Goal: Navigation & Orientation: Find specific page/section

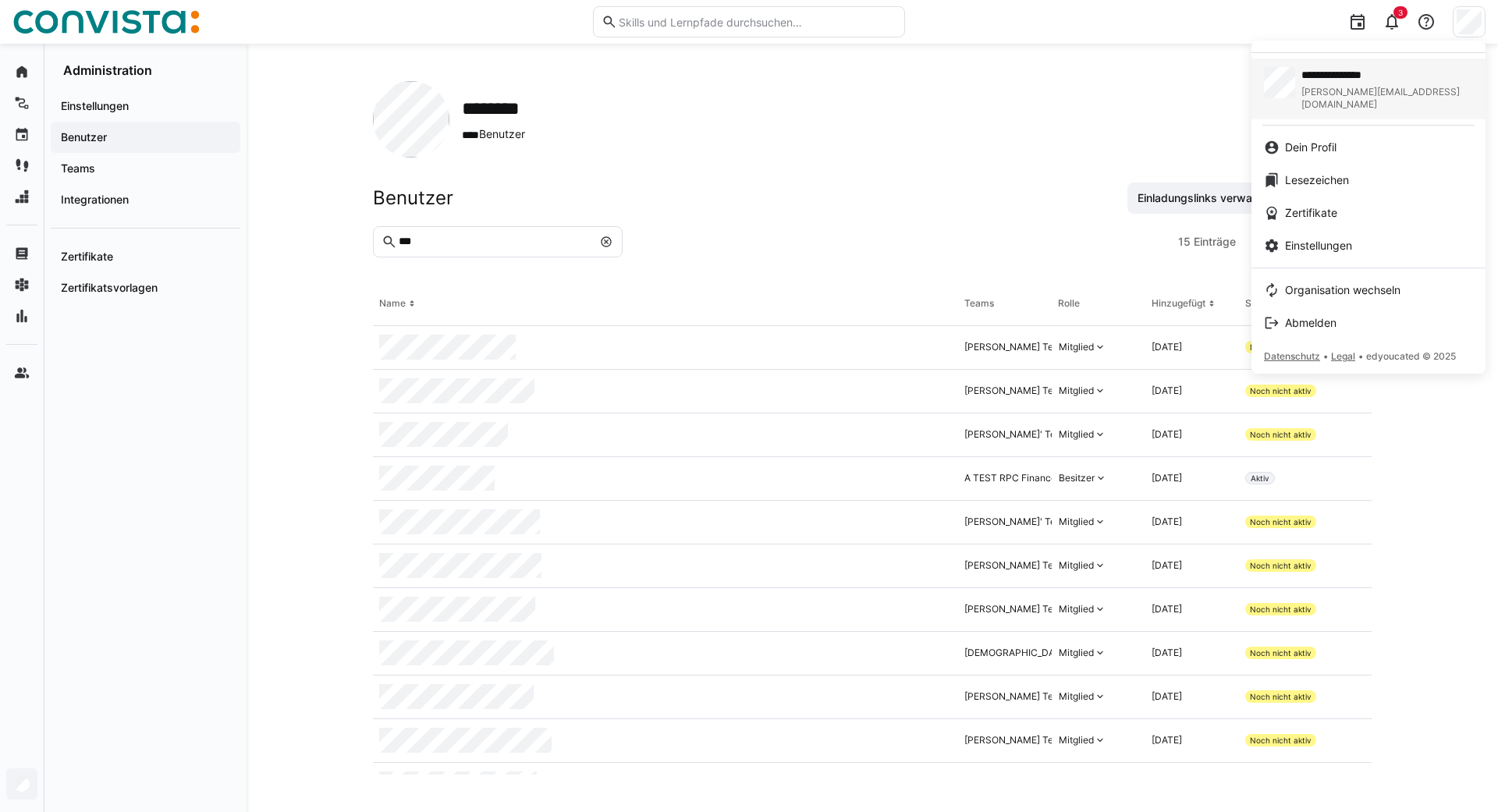
click at [1325, 85] on div "**********" at bounding box center [1387, 89] width 172 height 43
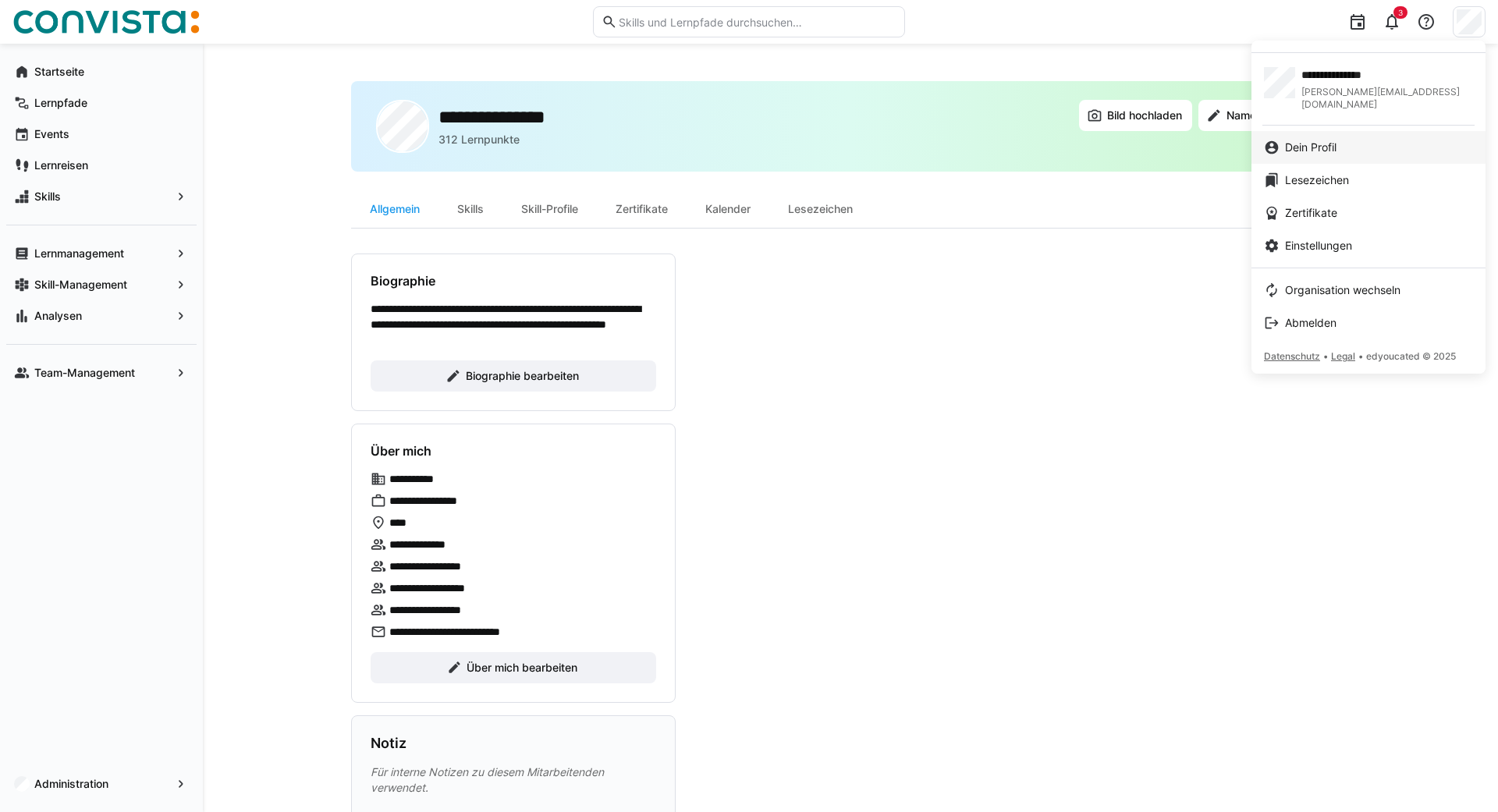
click at [1303, 140] on span "Dein Profil" at bounding box center [1310, 147] width 52 height 16
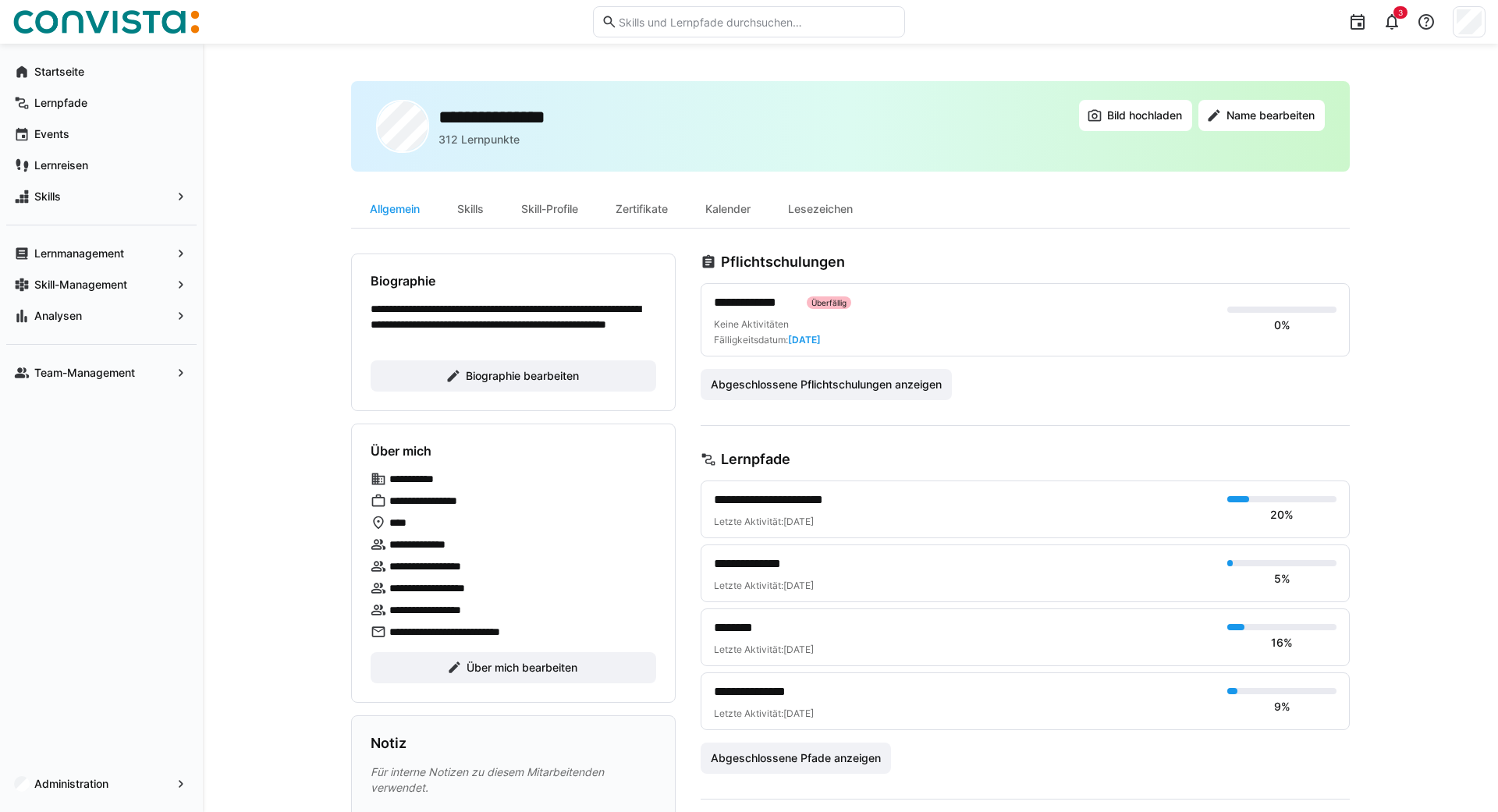
drag, startPoint x: 508, startPoint y: 614, endPoint x: 367, endPoint y: 606, distance: 141.2
click at [367, 606] on div "**********" at bounding box center [514, 564] width 325 height 279
click at [266, 359] on div "**********" at bounding box center [850, 607] width 1295 height 1127
click at [1433, 16] on eds-icon at bounding box center [1426, 22] width 19 height 19
click at [1315, 78] on span "Hilfecenter besuchen" at bounding box center [1362, 63] width 155 height 33
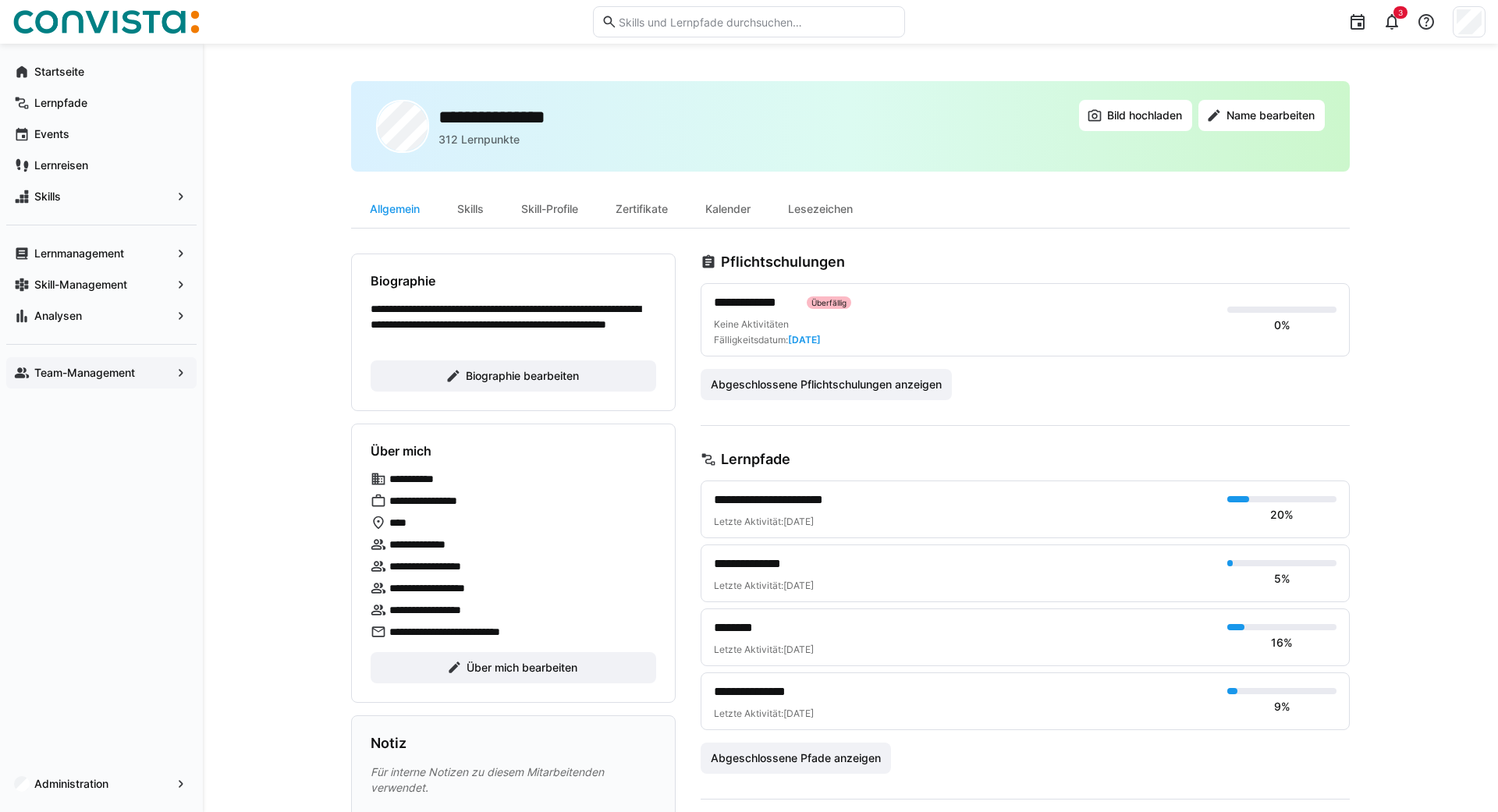
click at [0, 0] on app-navigation-label "Team-Management" at bounding box center [0, 0] width 0 height 0
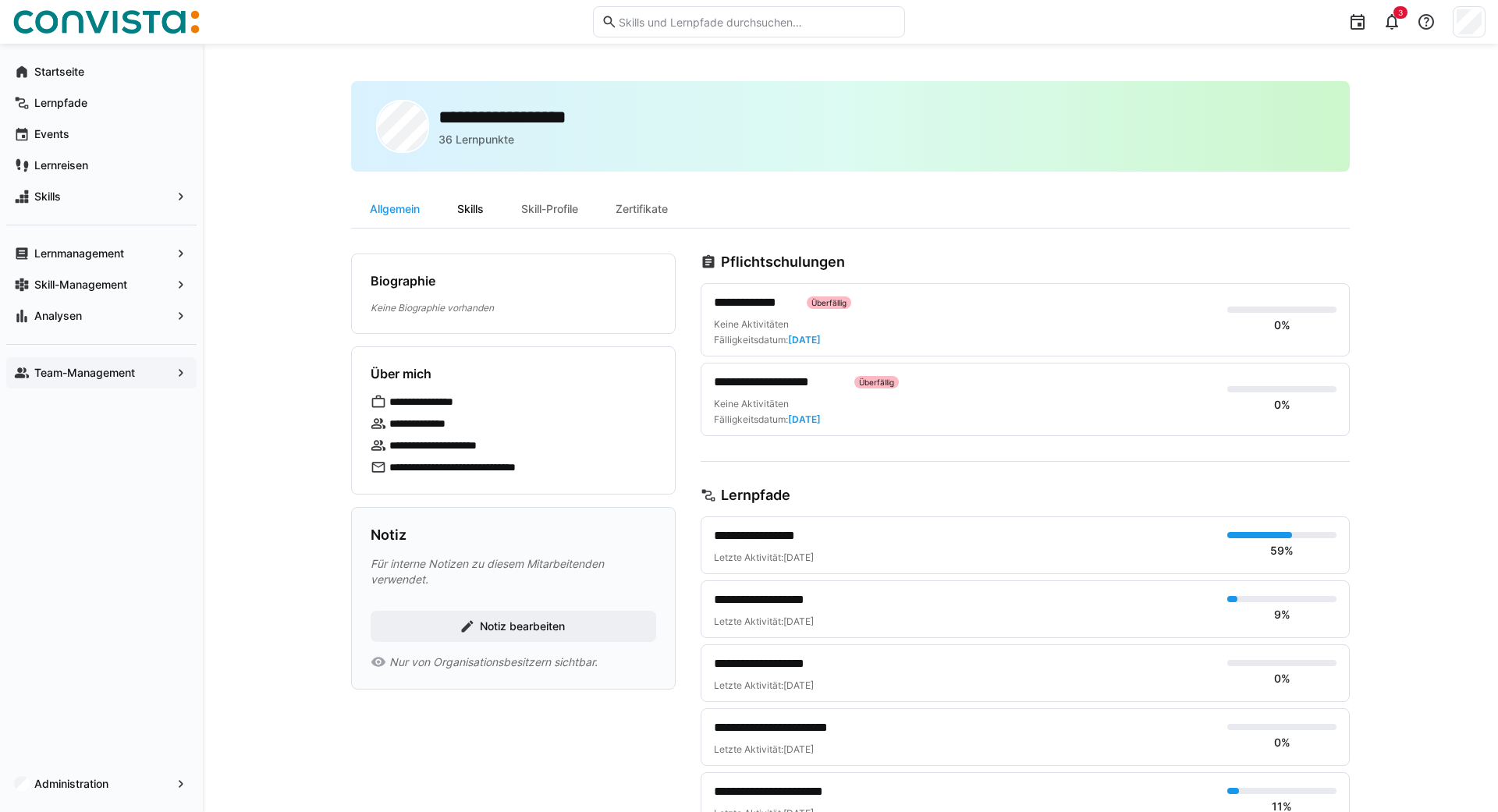
click at [472, 204] on div "Skills" at bounding box center [470, 210] width 64 height 38
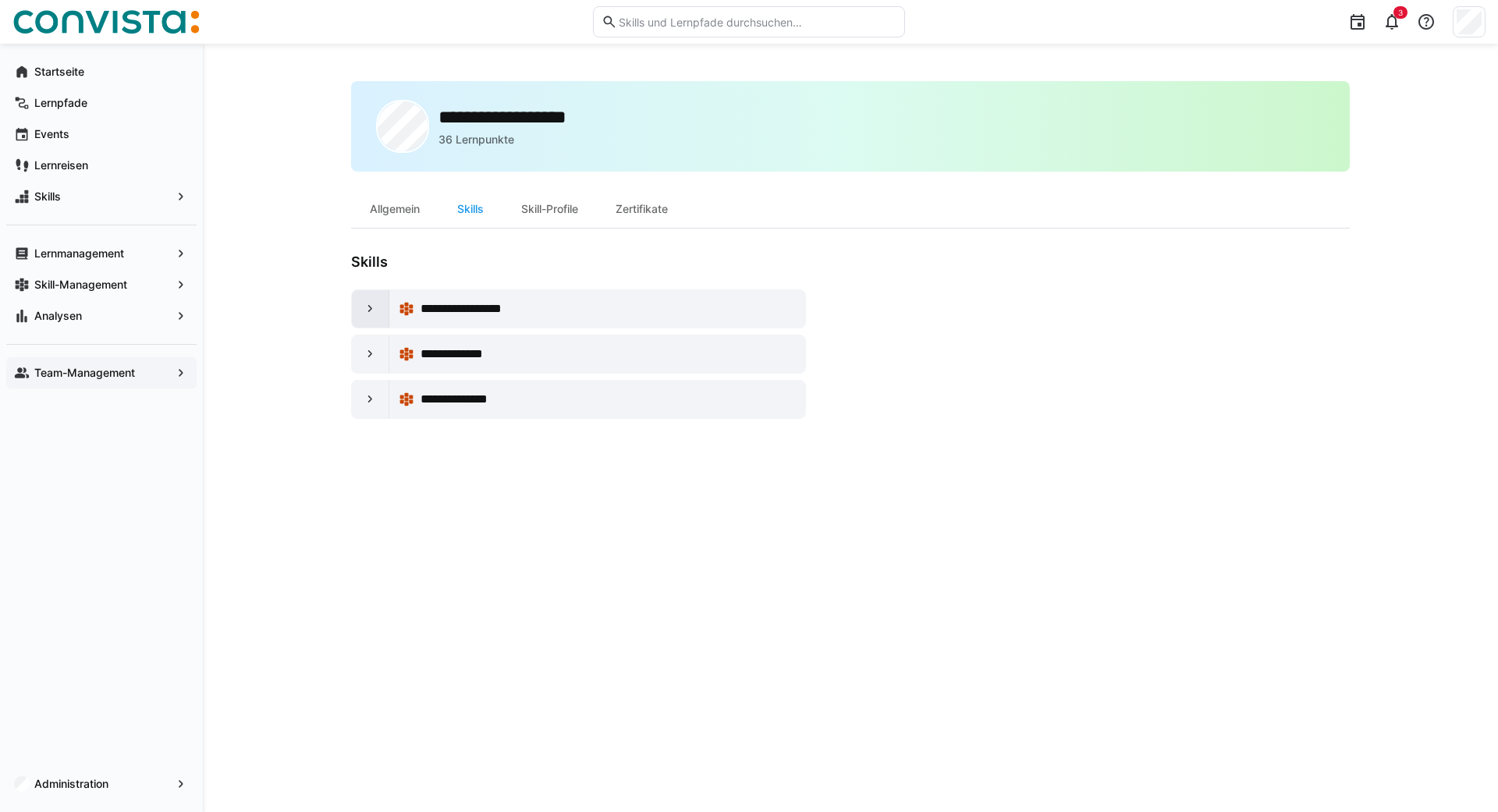
click at [356, 310] on div at bounding box center [371, 309] width 38 height 38
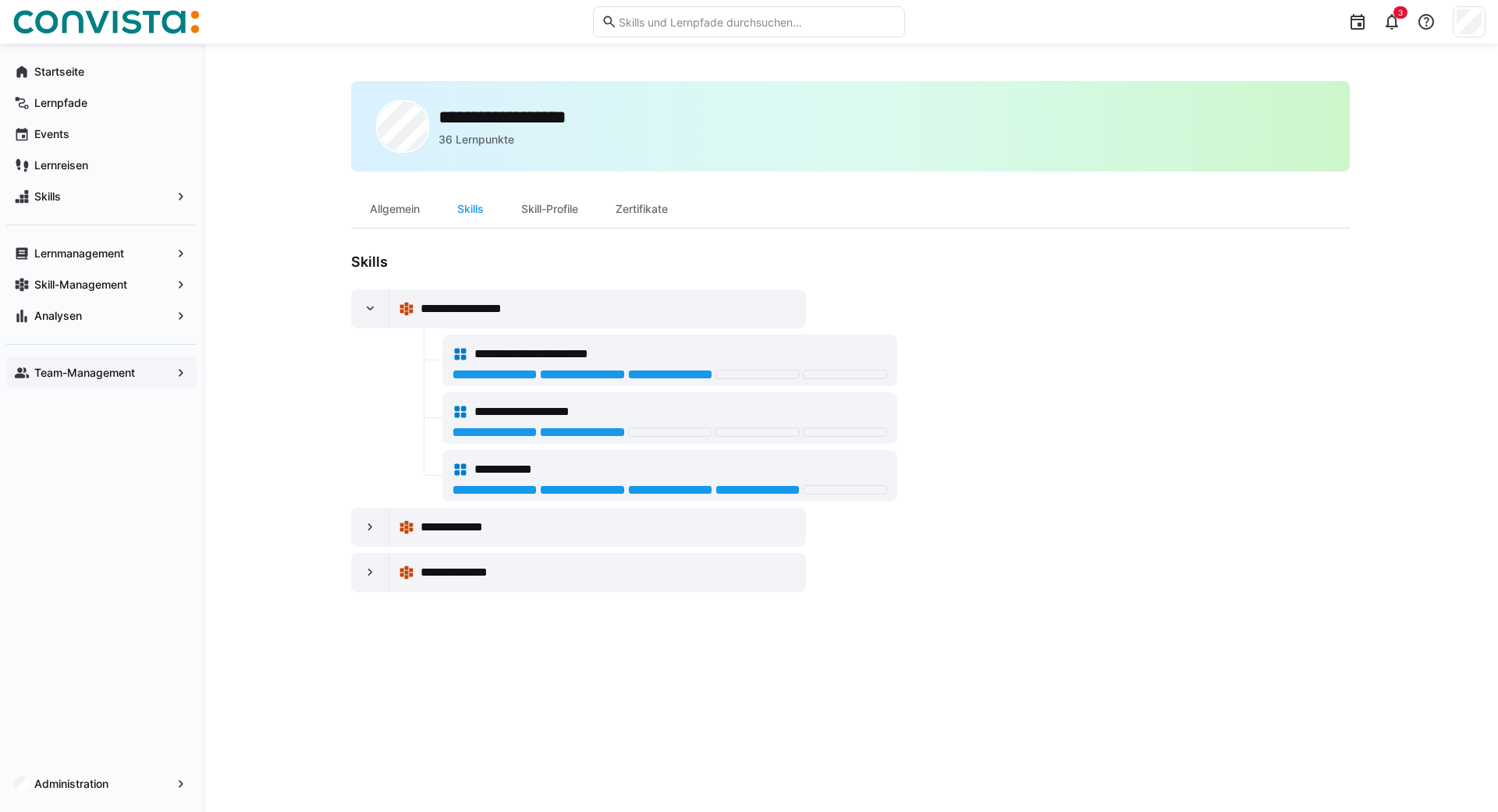
click at [560, 360] on span "**********" at bounding box center [554, 354] width 161 height 19
click at [369, 310] on eds-icon at bounding box center [370, 309] width 16 height 16
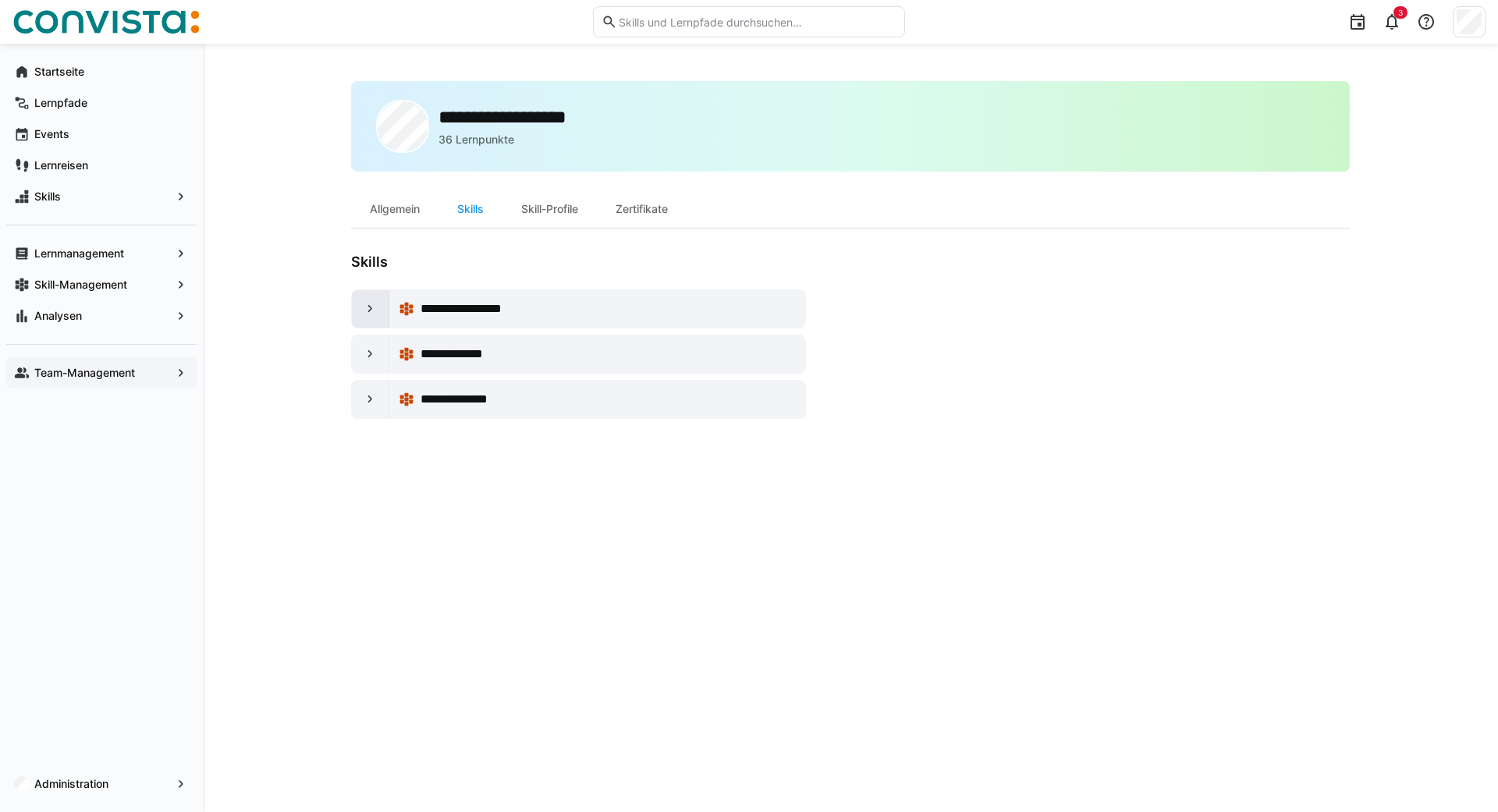
click at [369, 310] on eds-icon at bounding box center [370, 309] width 16 height 16
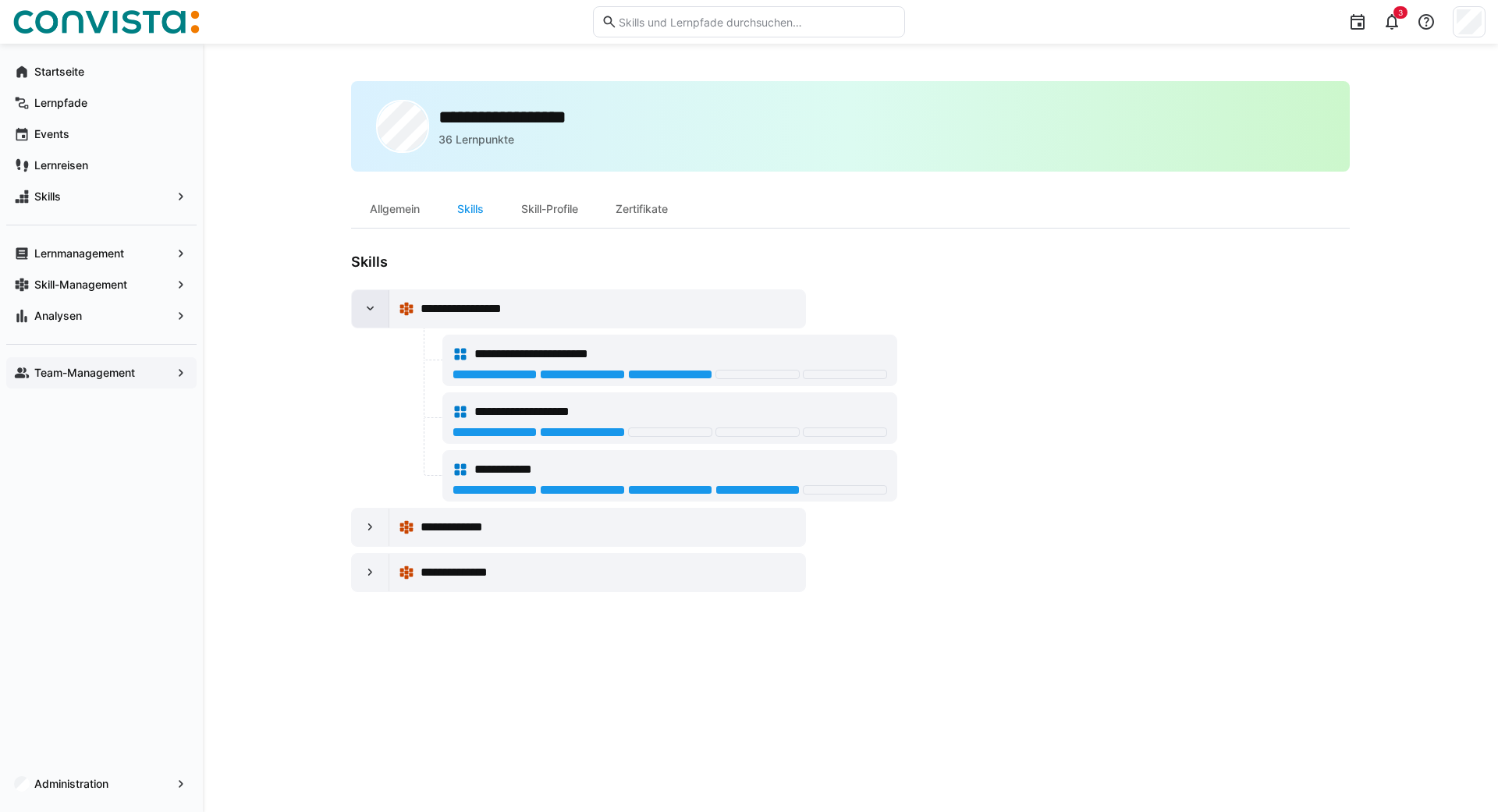
click at [369, 310] on eds-icon at bounding box center [370, 309] width 16 height 16
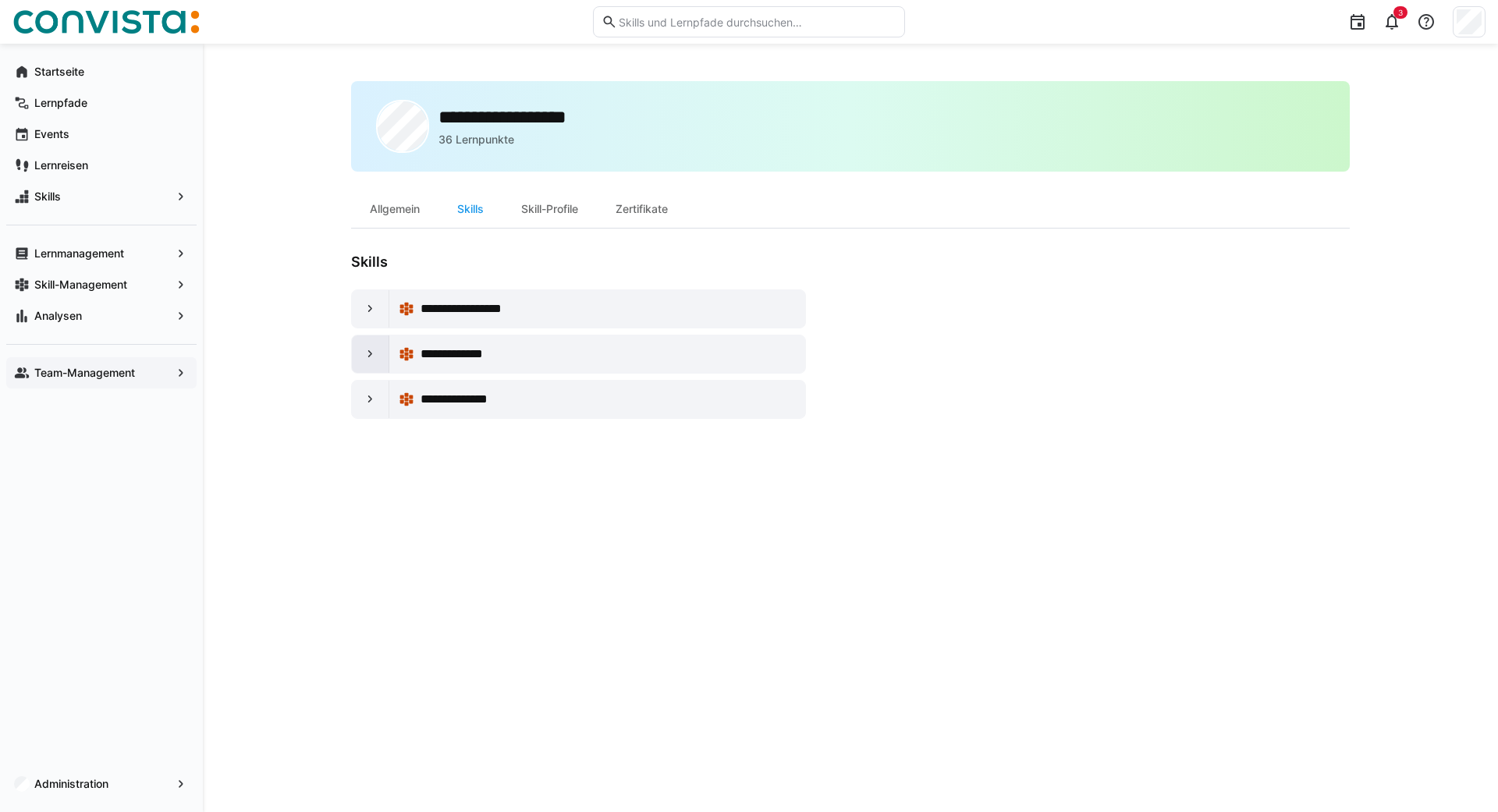
click at [366, 360] on eds-icon at bounding box center [370, 354] width 16 height 16
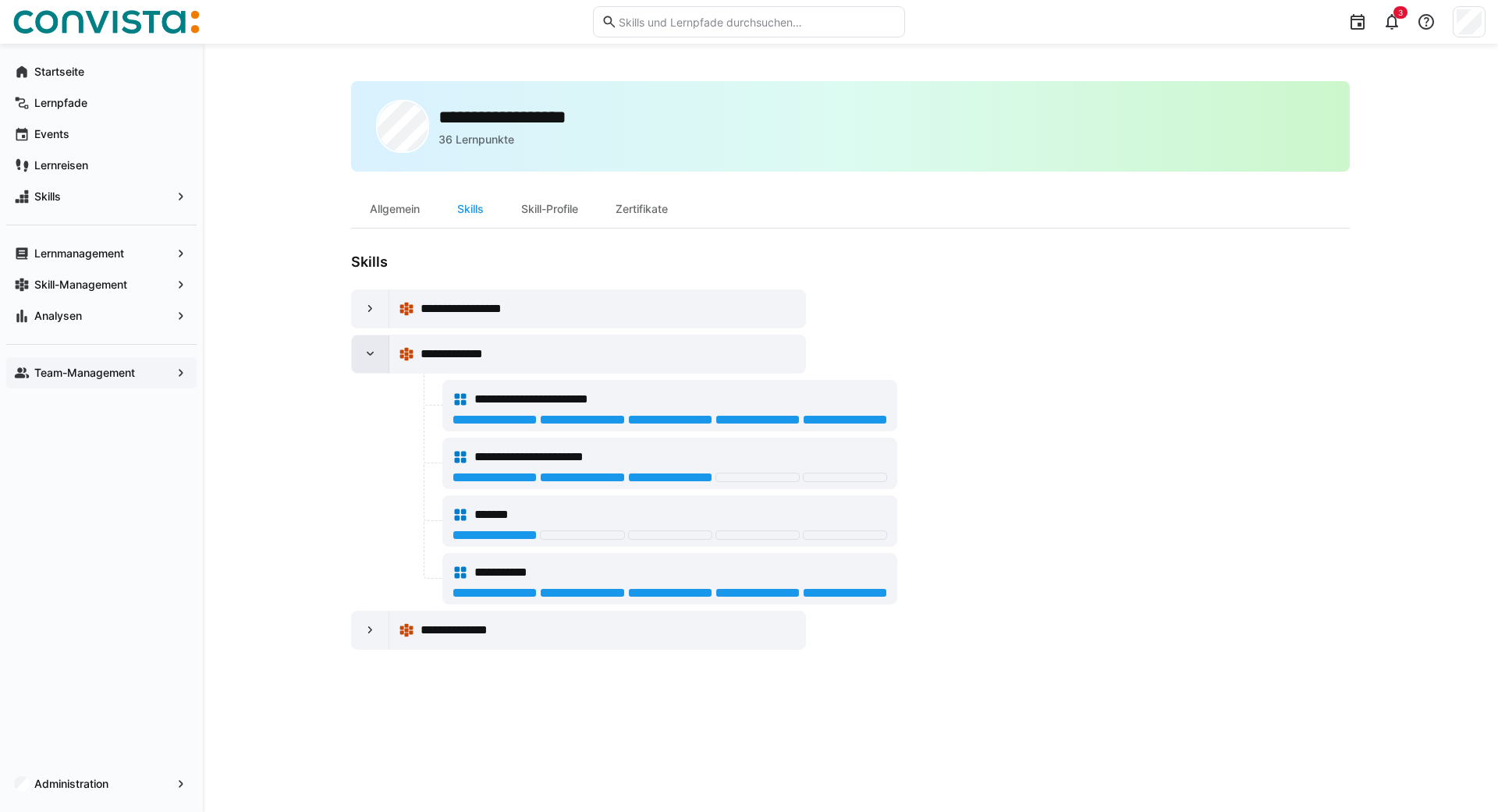
click at [366, 349] on eds-icon at bounding box center [370, 354] width 16 height 16
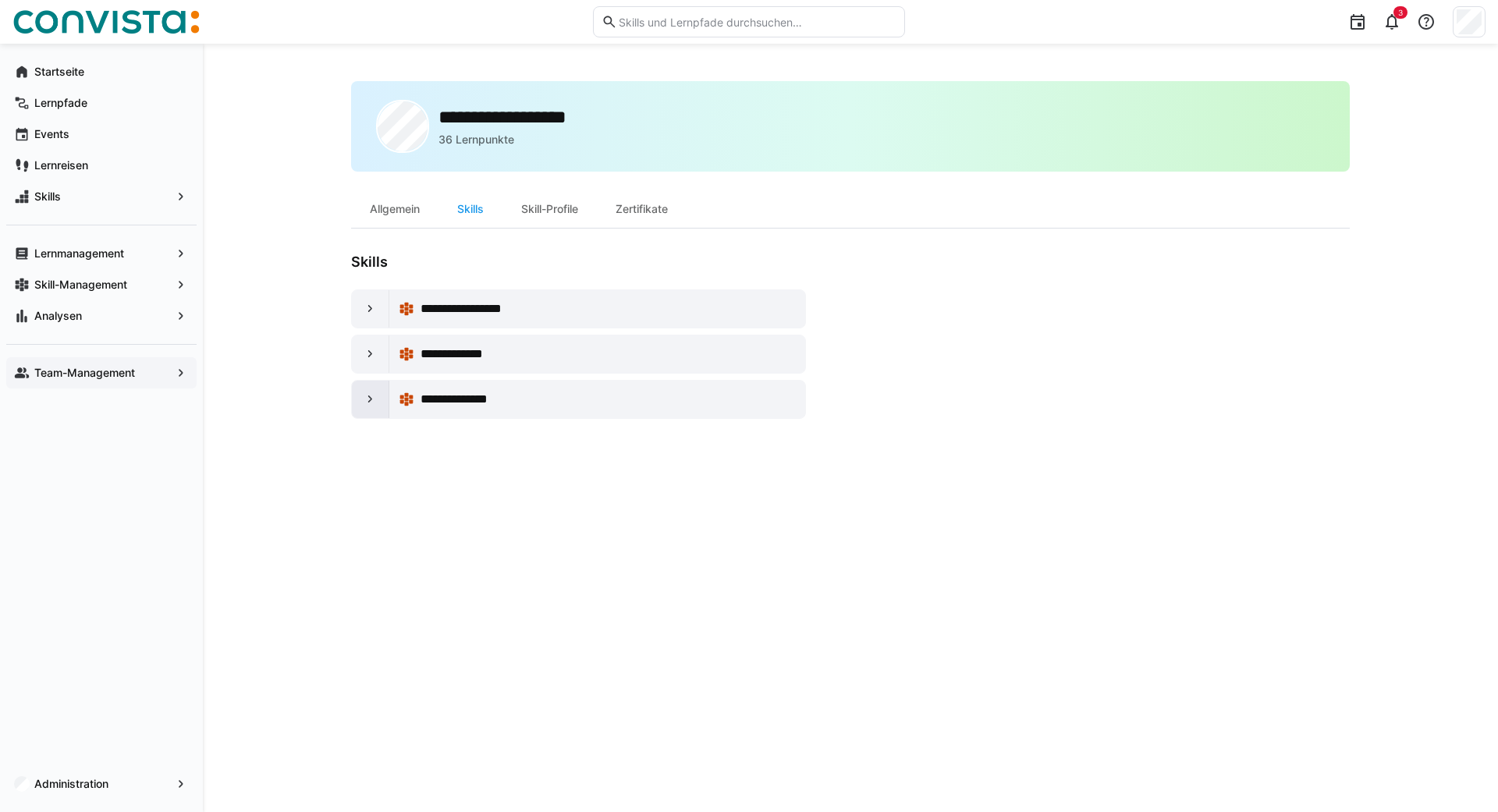
click at [366, 395] on eds-icon at bounding box center [370, 399] width 16 height 16
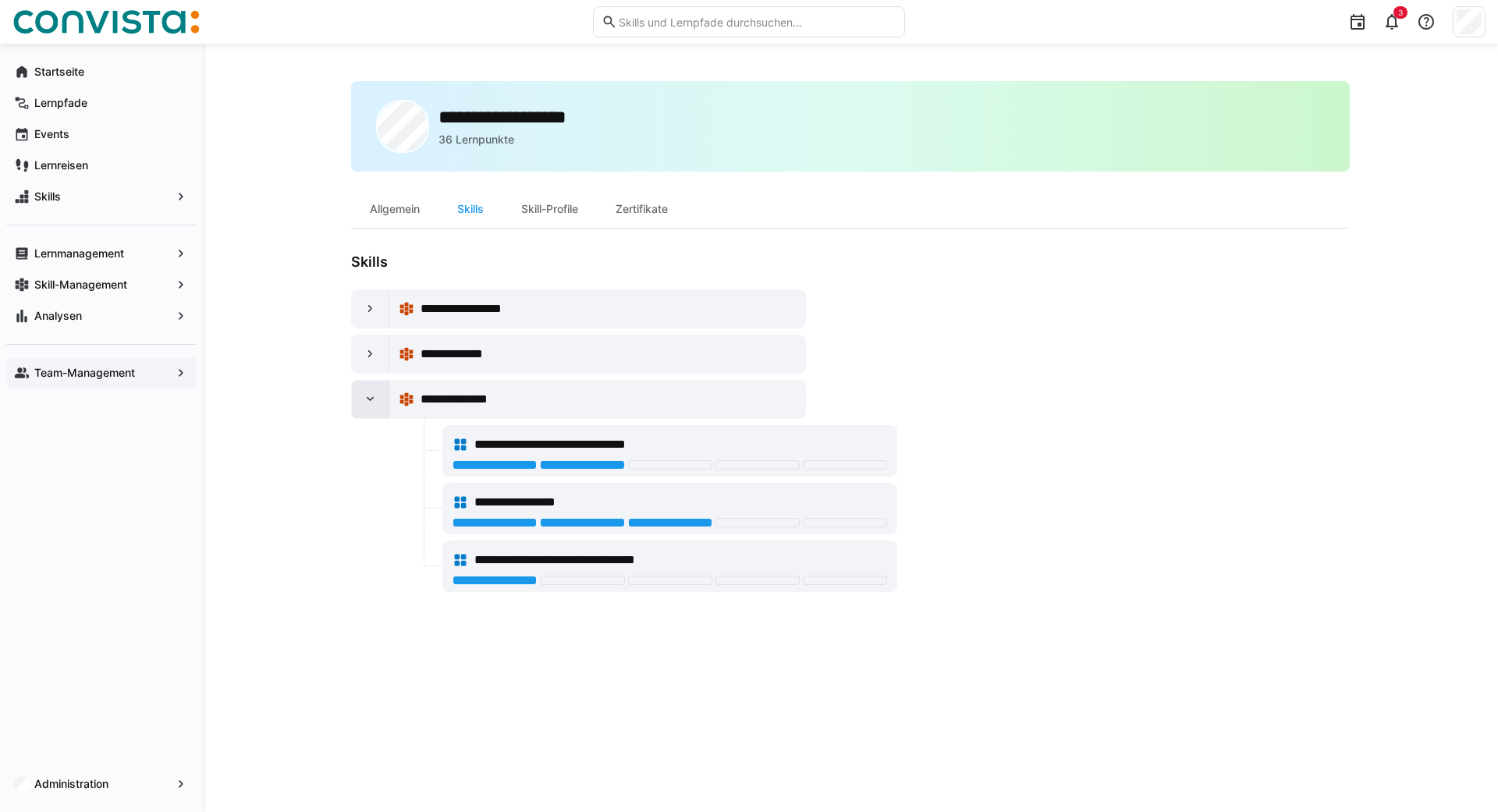
click at [366, 395] on eds-icon at bounding box center [370, 399] width 16 height 16
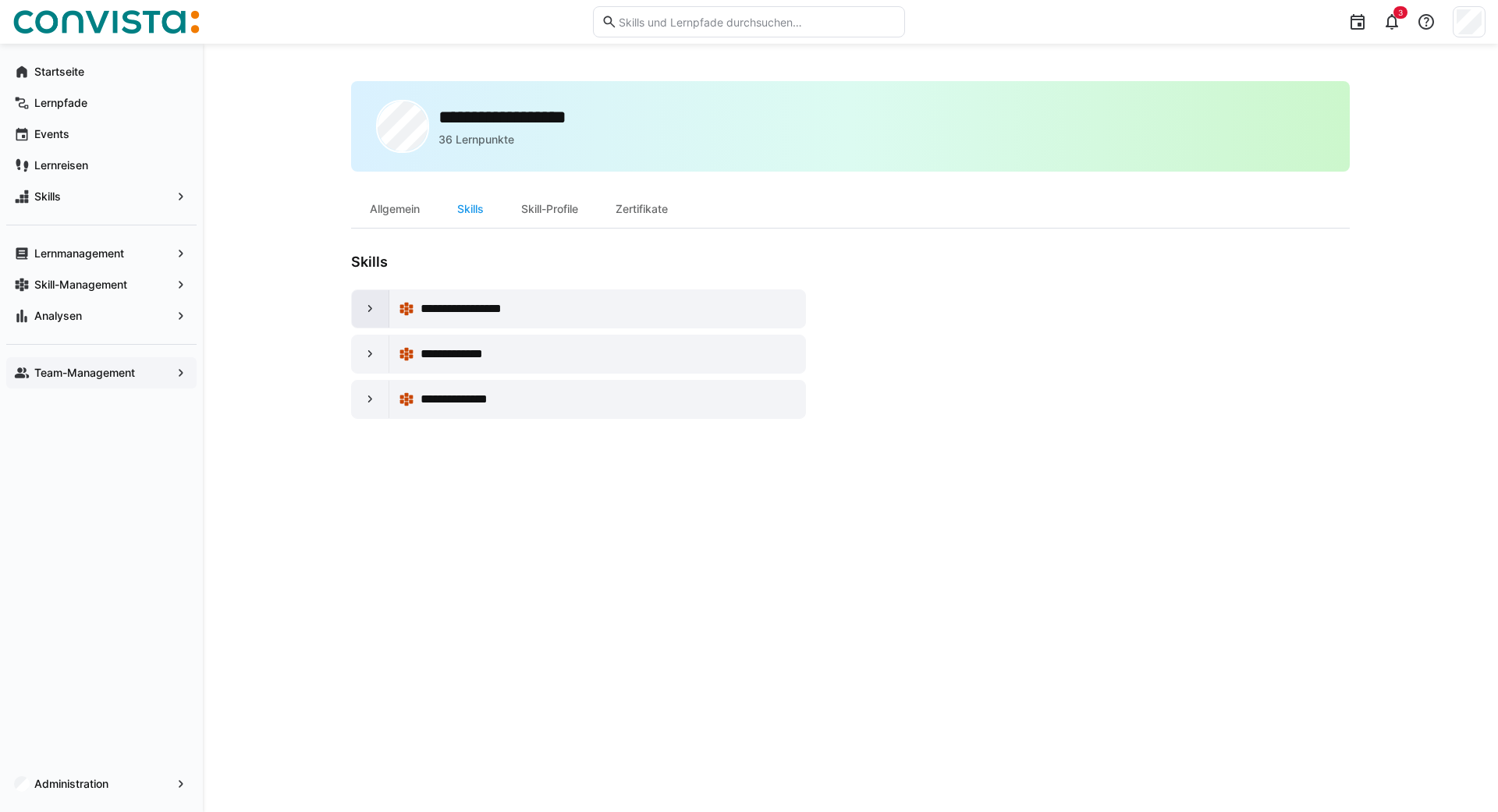
click at [376, 312] on eds-icon at bounding box center [370, 309] width 16 height 16
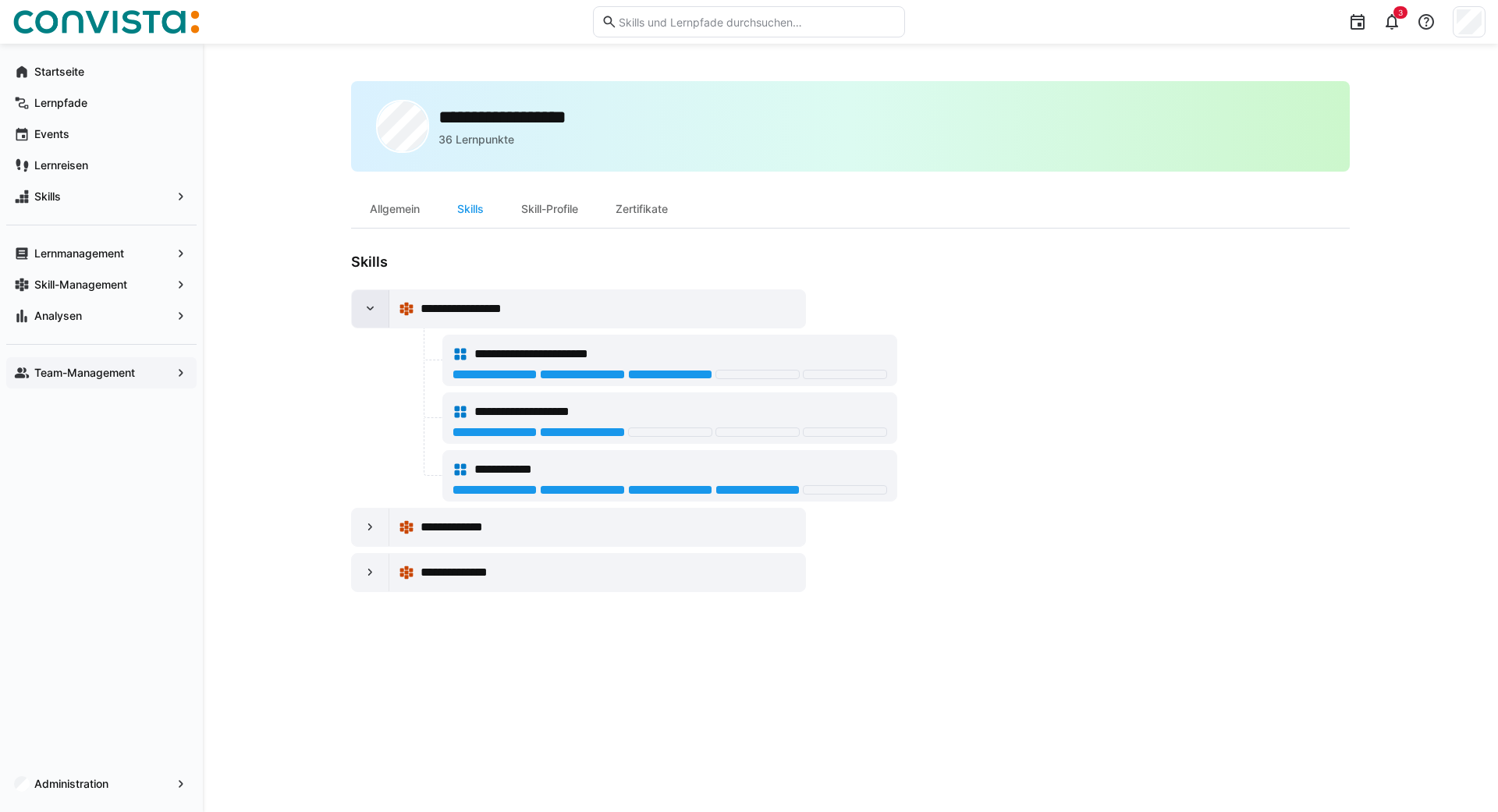
click at [376, 312] on eds-icon at bounding box center [370, 309] width 16 height 16
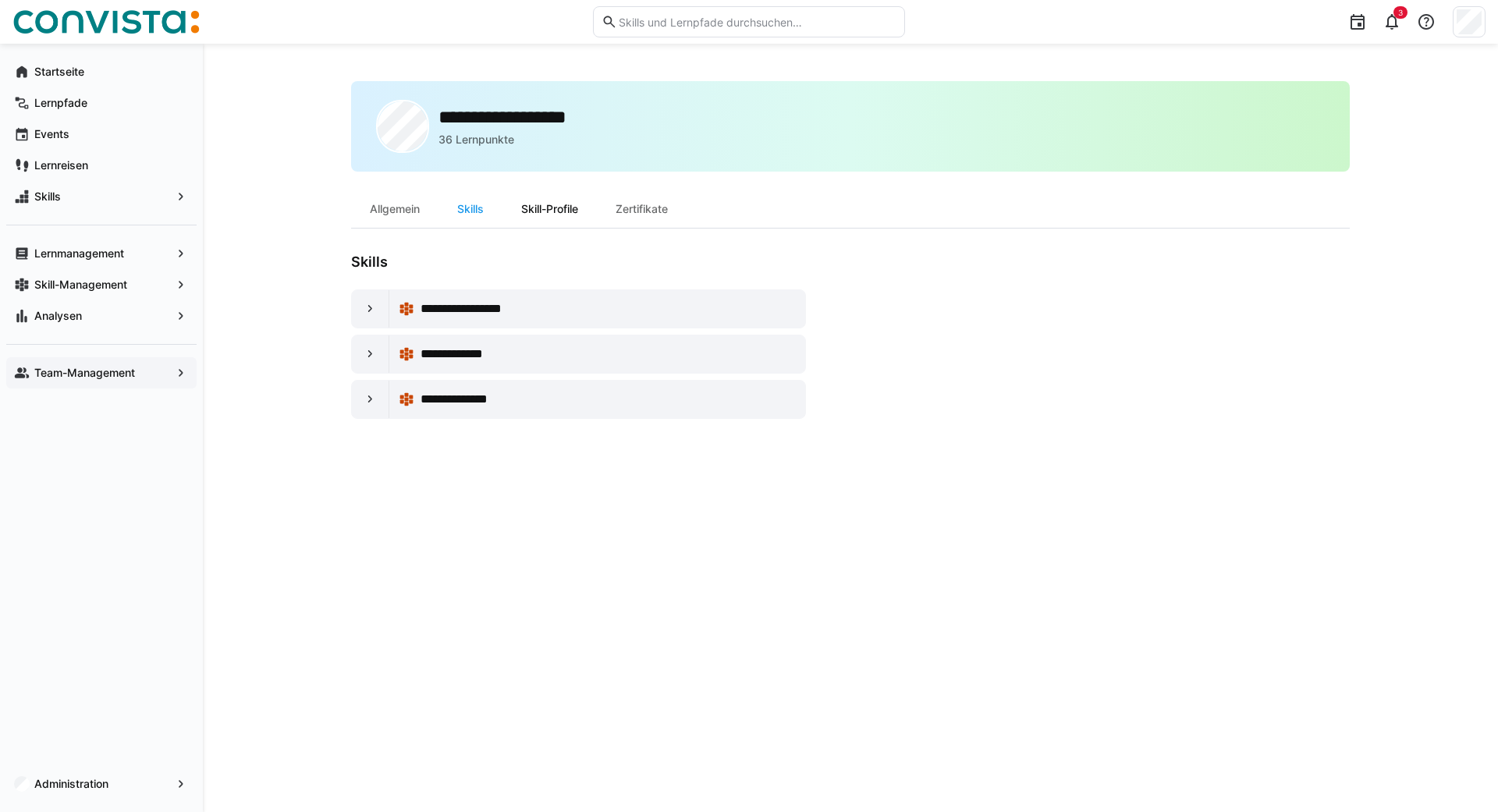
click at [551, 207] on div "Skill-Profile" at bounding box center [550, 210] width 94 height 38
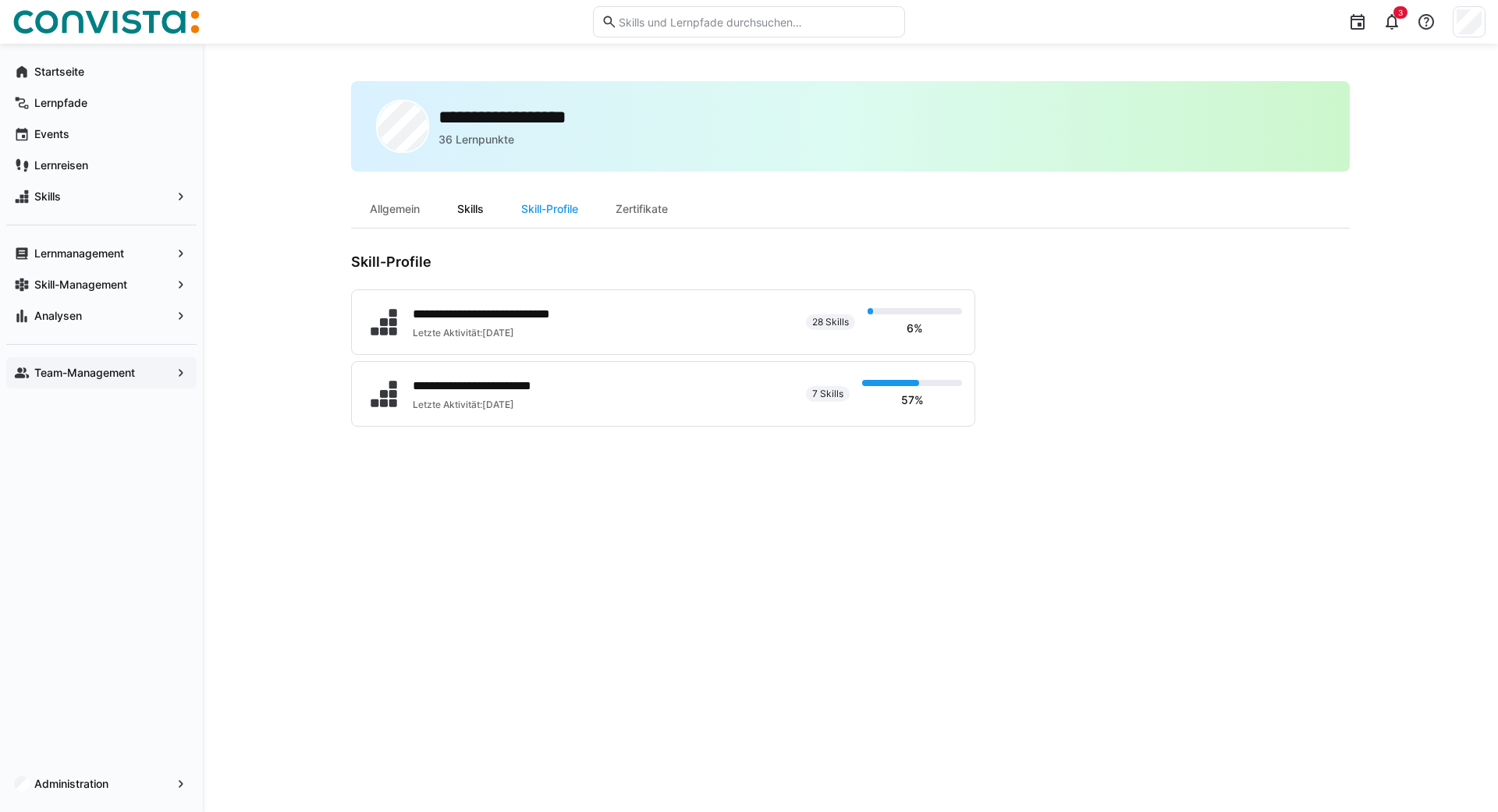
click at [468, 207] on div "Skills" at bounding box center [470, 210] width 64 height 38
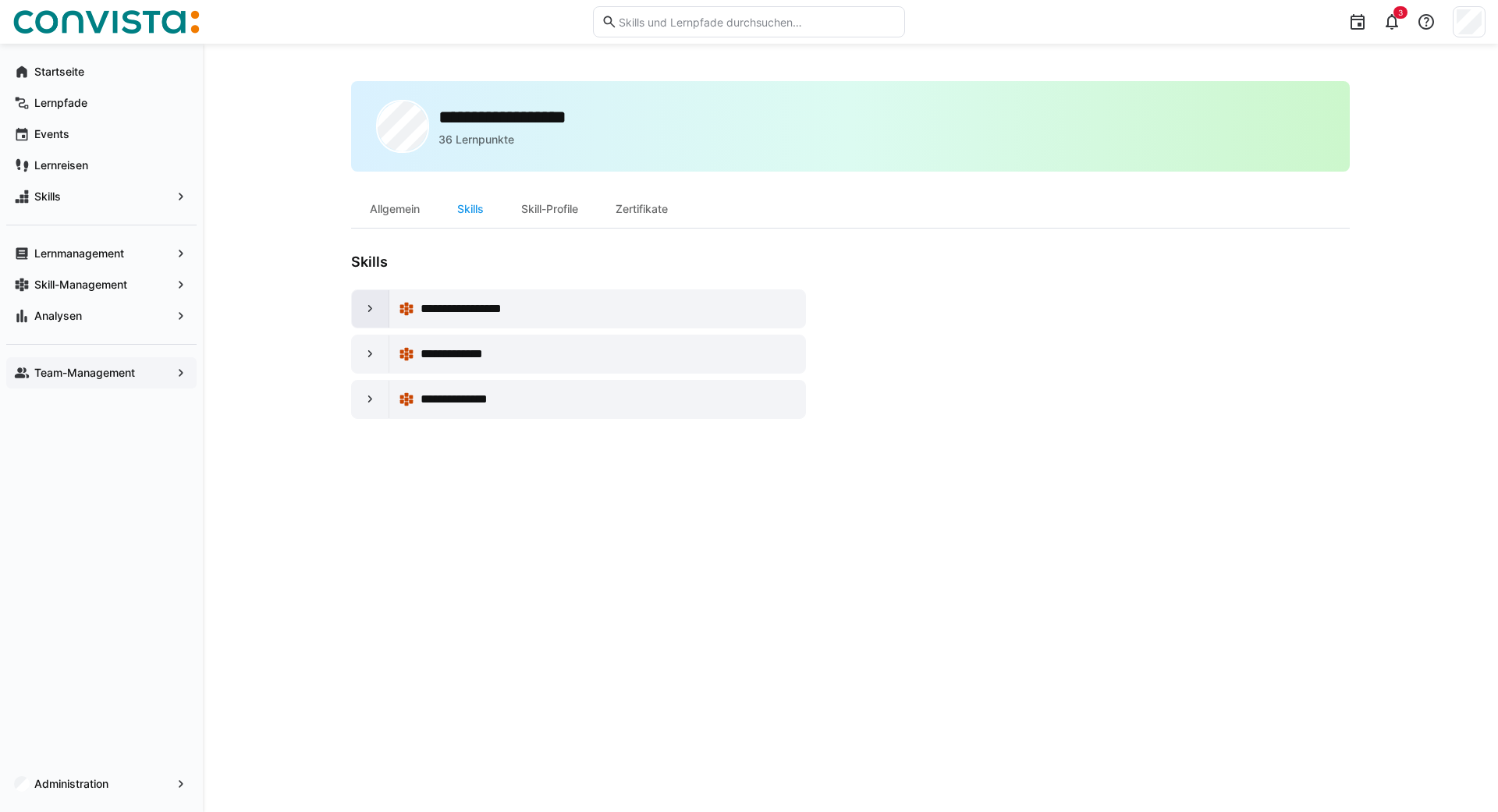
click at [362, 312] on div at bounding box center [371, 309] width 38 height 38
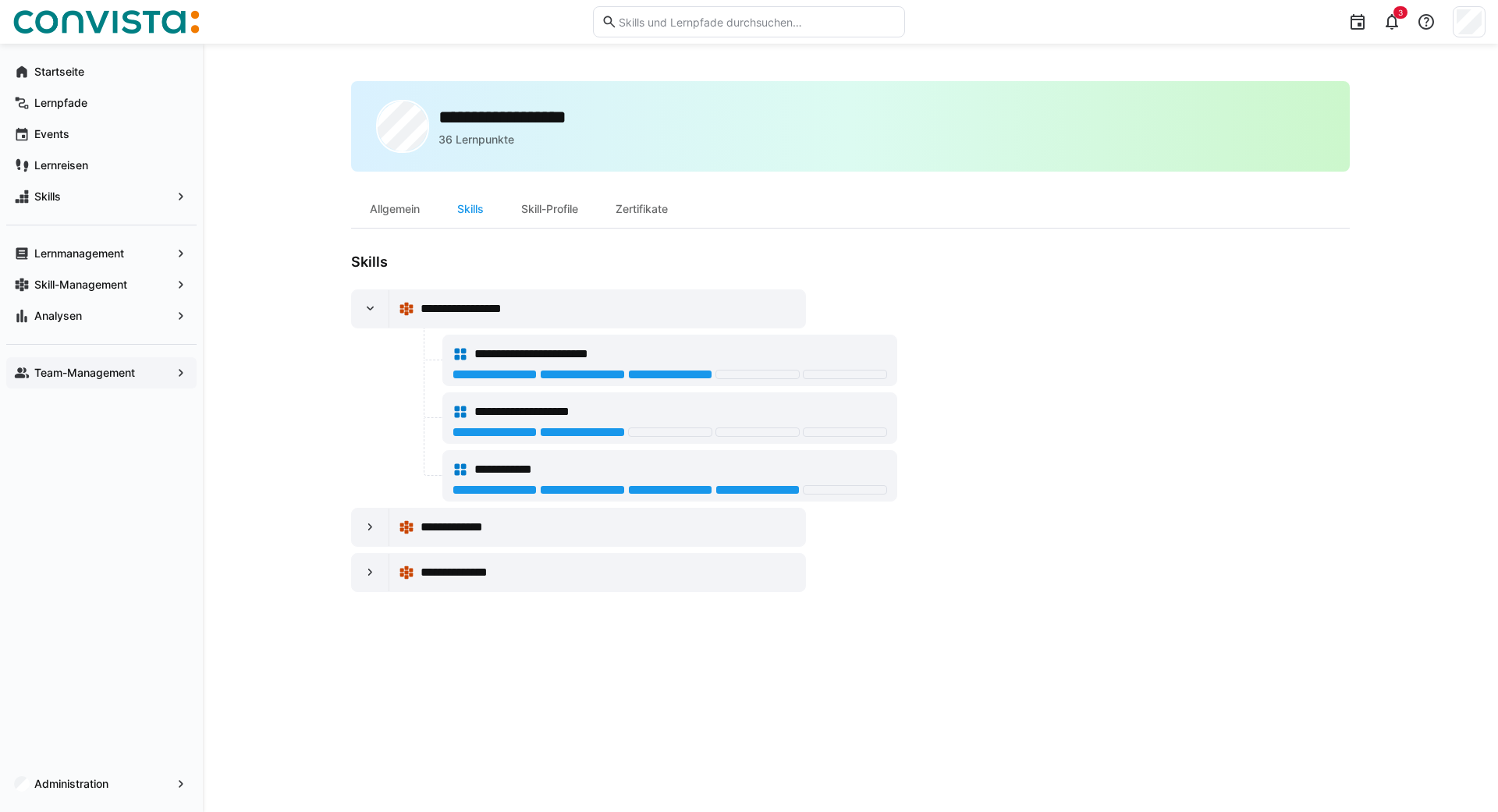
click at [504, 348] on span "**********" at bounding box center [554, 354] width 161 height 19
click at [112, 193] on span "Skills" at bounding box center [101, 196] width 139 height 16
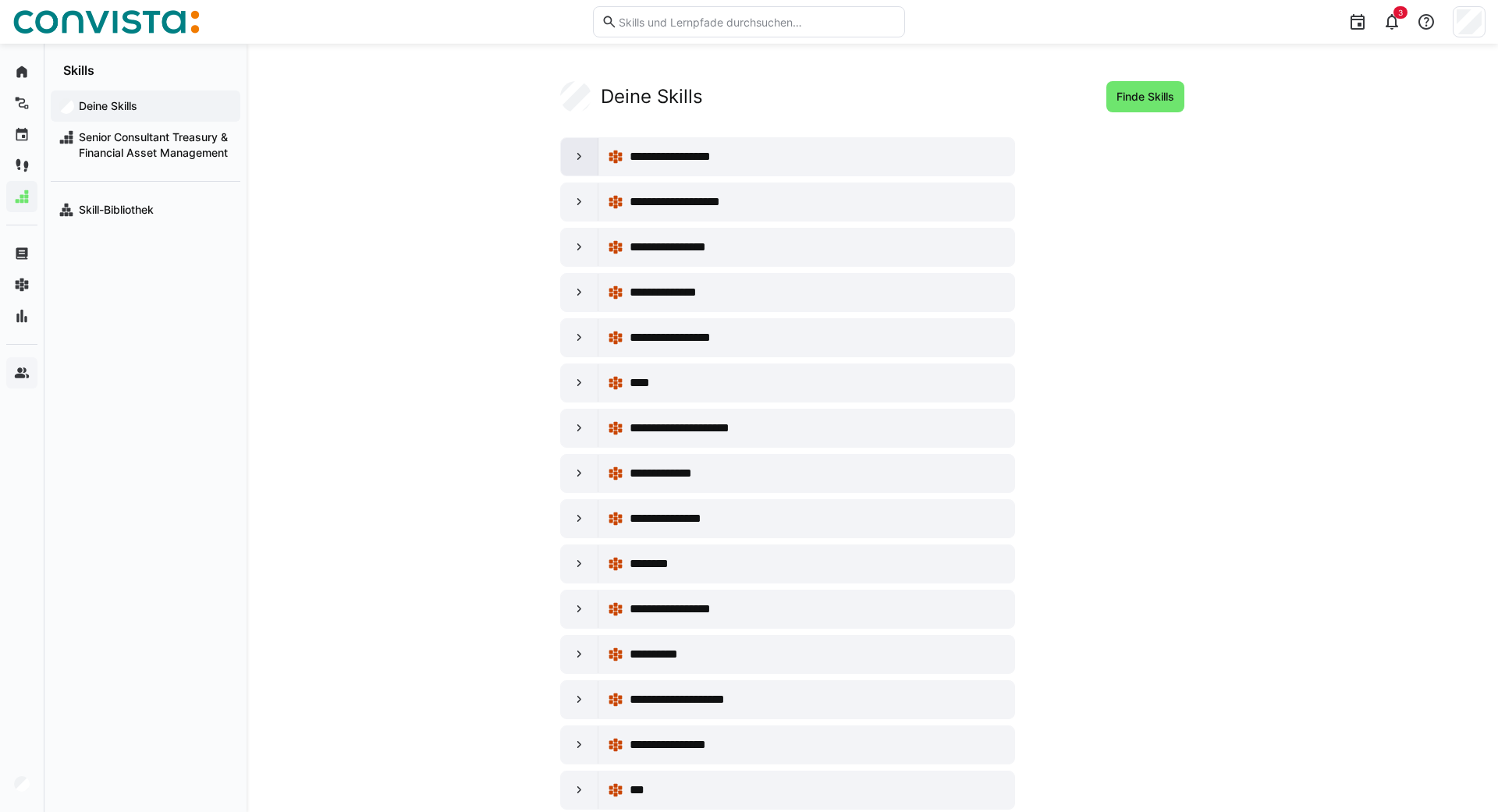
click at [577, 163] on eds-icon at bounding box center [579, 157] width 16 height 16
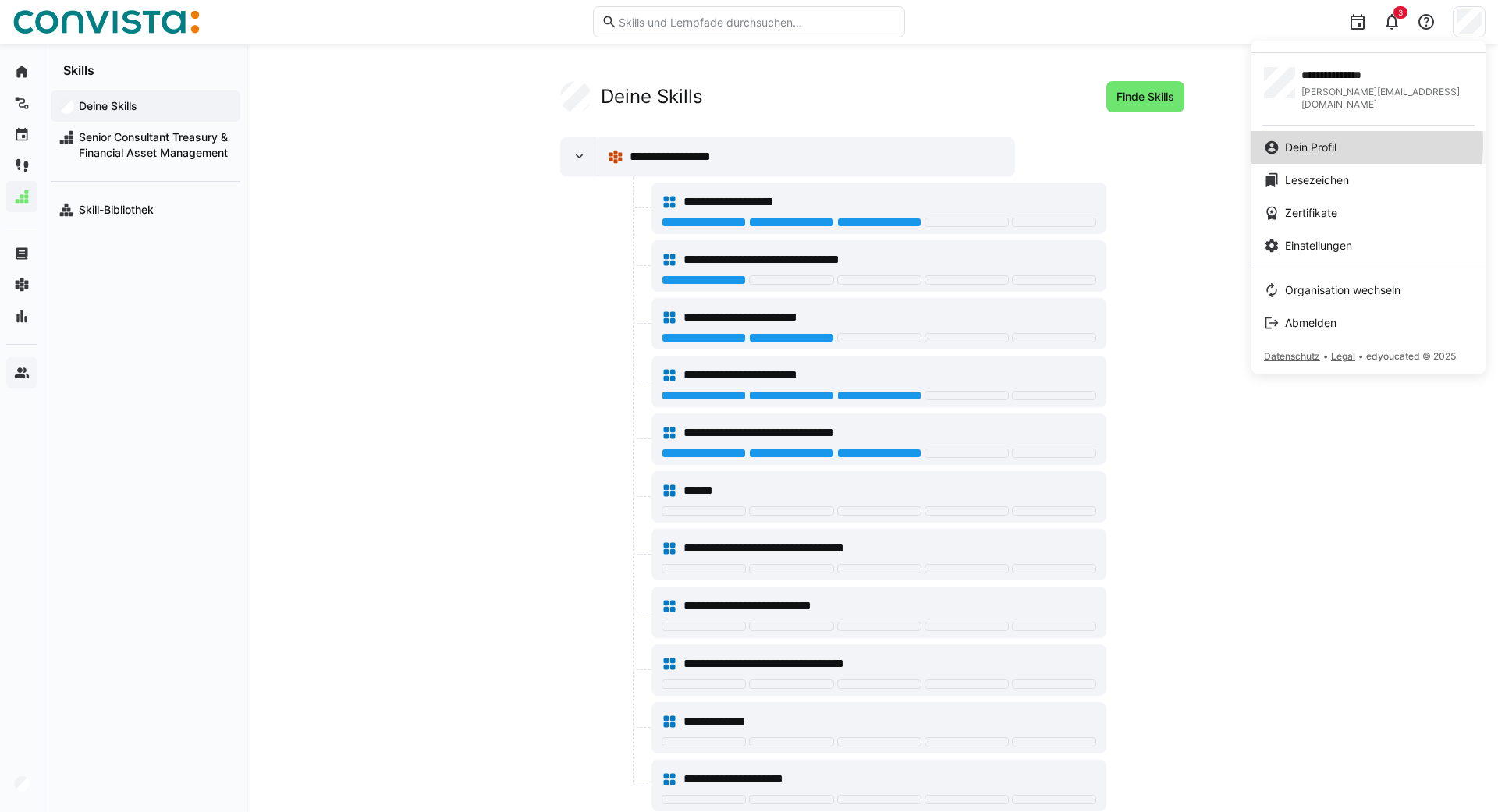
click at [1324, 140] on span "Dein Profil" at bounding box center [1310, 147] width 52 height 16
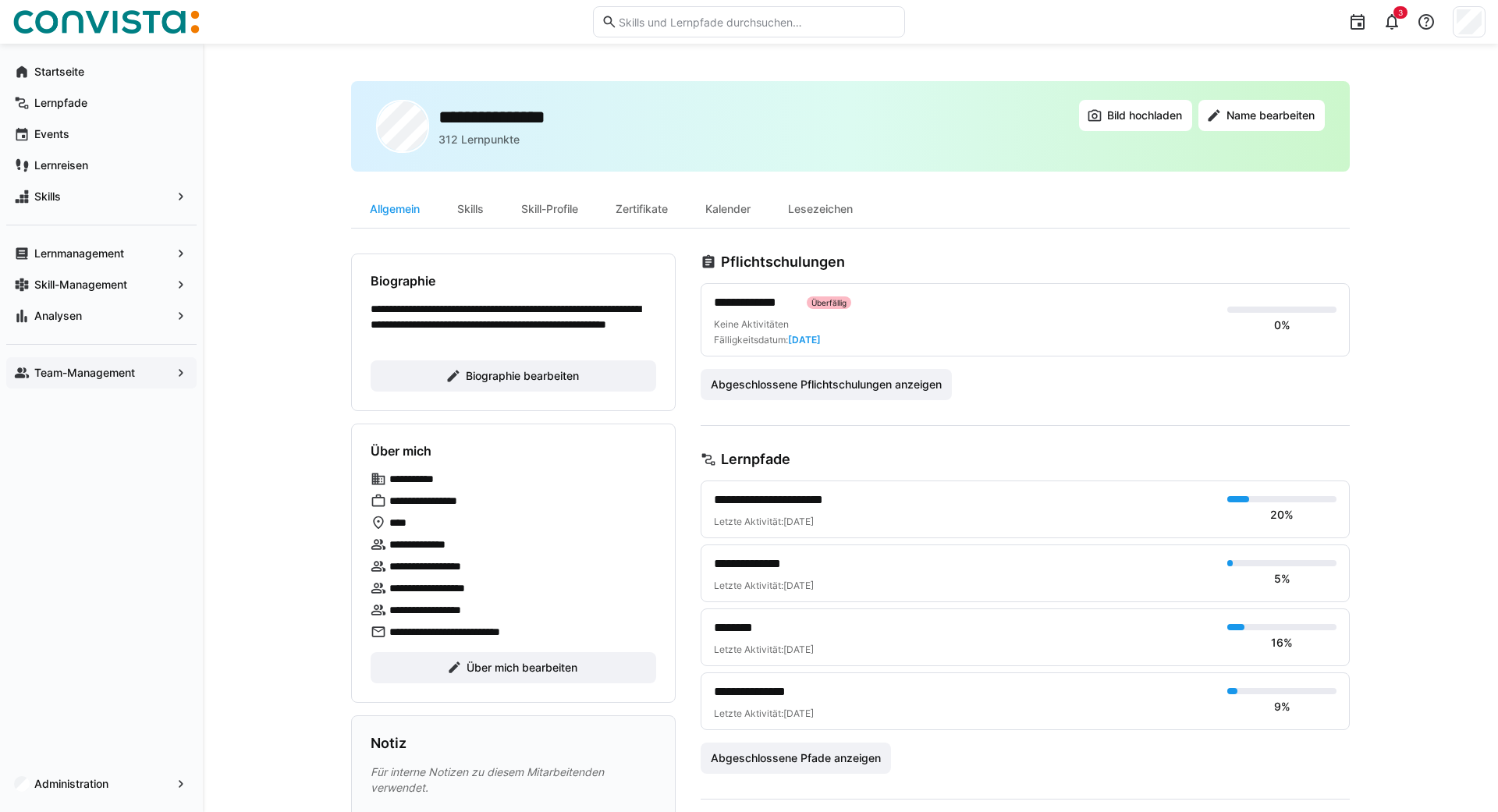
click at [0, 0] on app-navigation-label "Team-Management" at bounding box center [0, 0] width 0 height 0
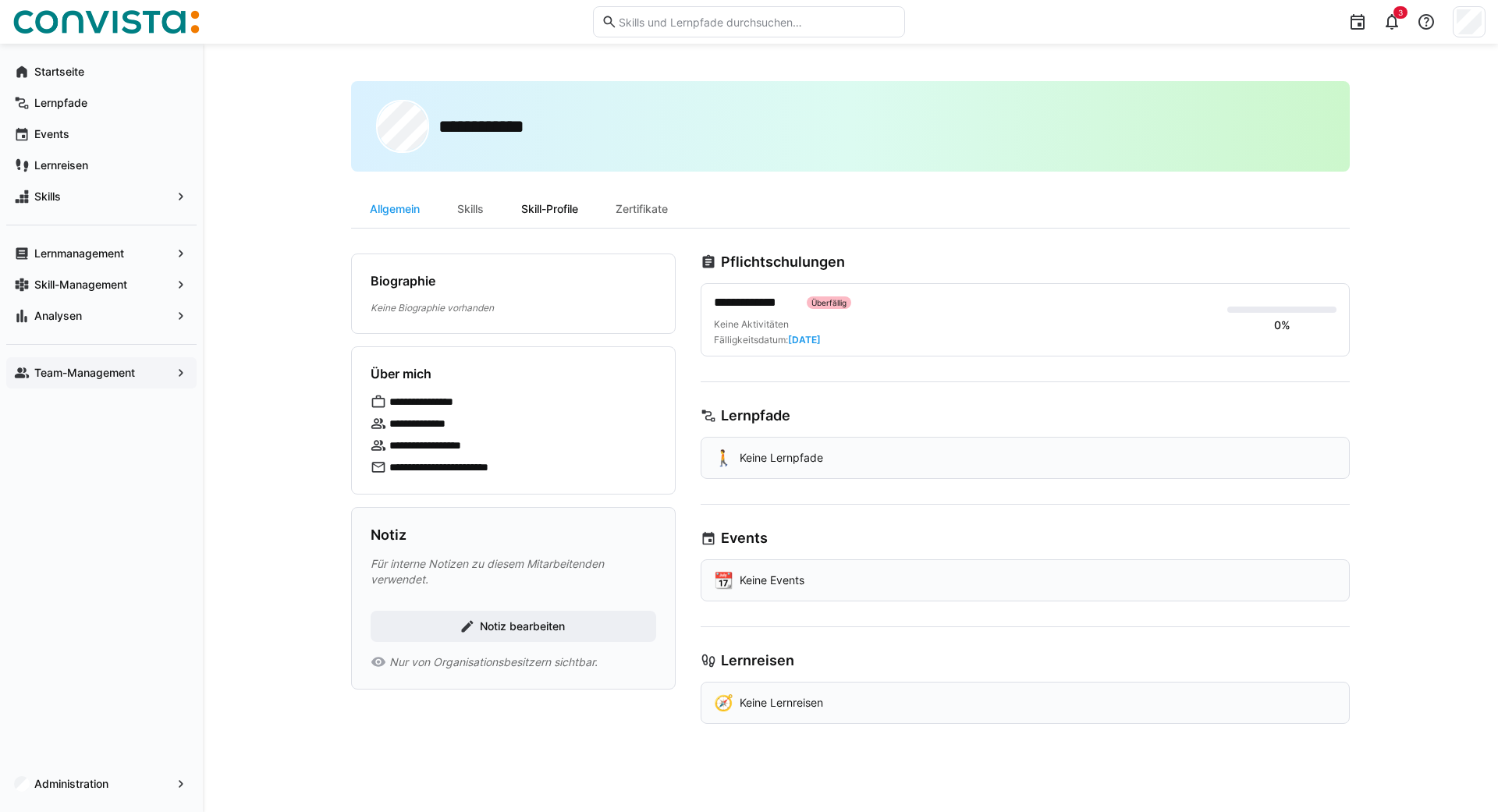
click at [540, 203] on div "Skill-Profile" at bounding box center [550, 210] width 94 height 38
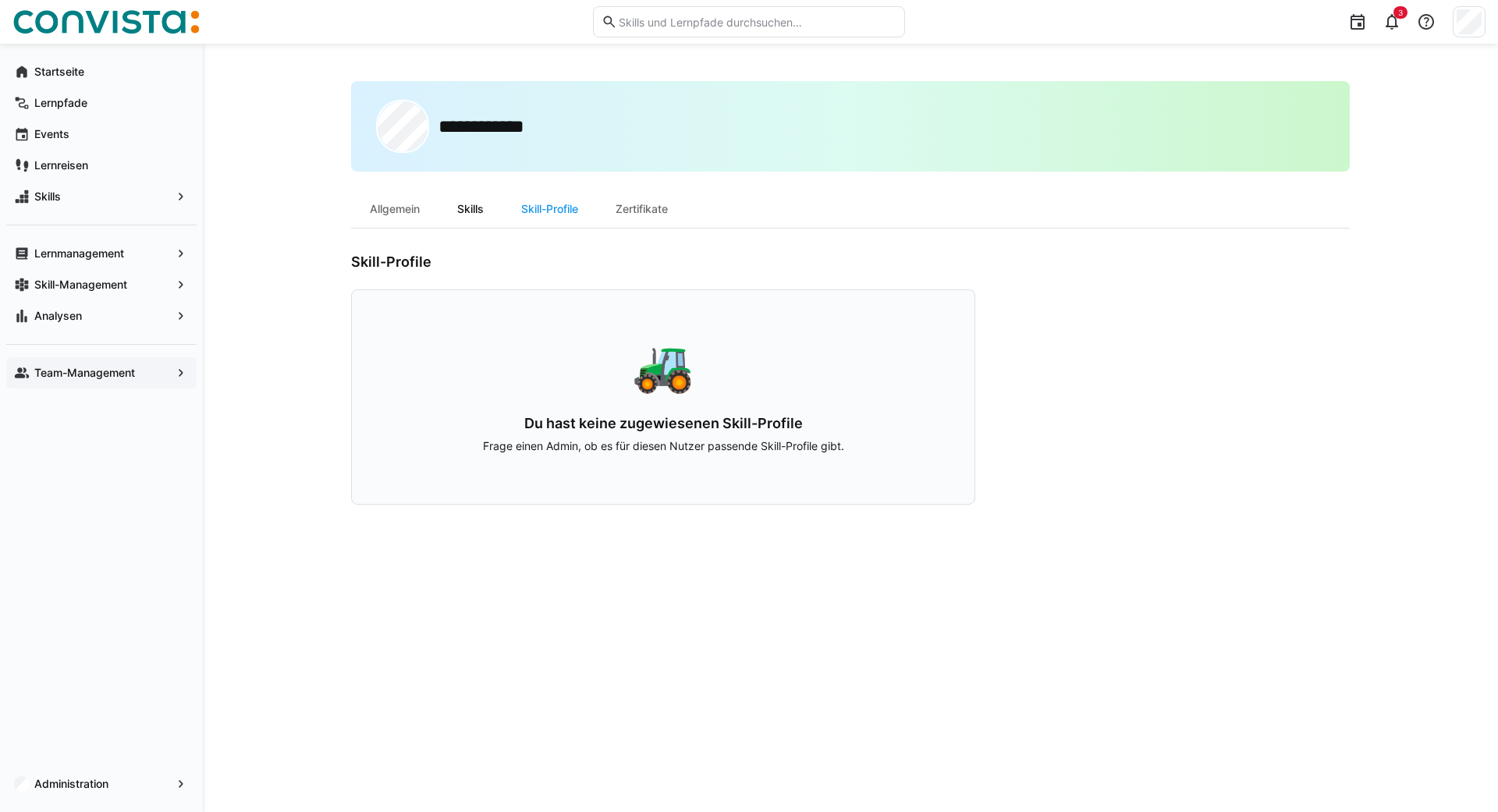
click at [466, 211] on div "Skills" at bounding box center [470, 210] width 64 height 38
click at [649, 388] on div "🎱" at bounding box center [662, 364] width 522 height 50
click at [682, 443] on p "Diese Person hat noch keine Skills bewertet. Frage sie, ob sie ihre Skills bewe…" at bounding box center [662, 446] width 522 height 16
click at [586, 445] on p "Diese Person hat noch keine Skills bewertet. Frage sie, ob sie ihre Skills bewe…" at bounding box center [662, 446] width 522 height 16
click at [769, 454] on div "🎱 Es wurden noch keine Skills von dieser Person bewertet Diese Person hat noch …" at bounding box center [663, 397] width 624 height 215
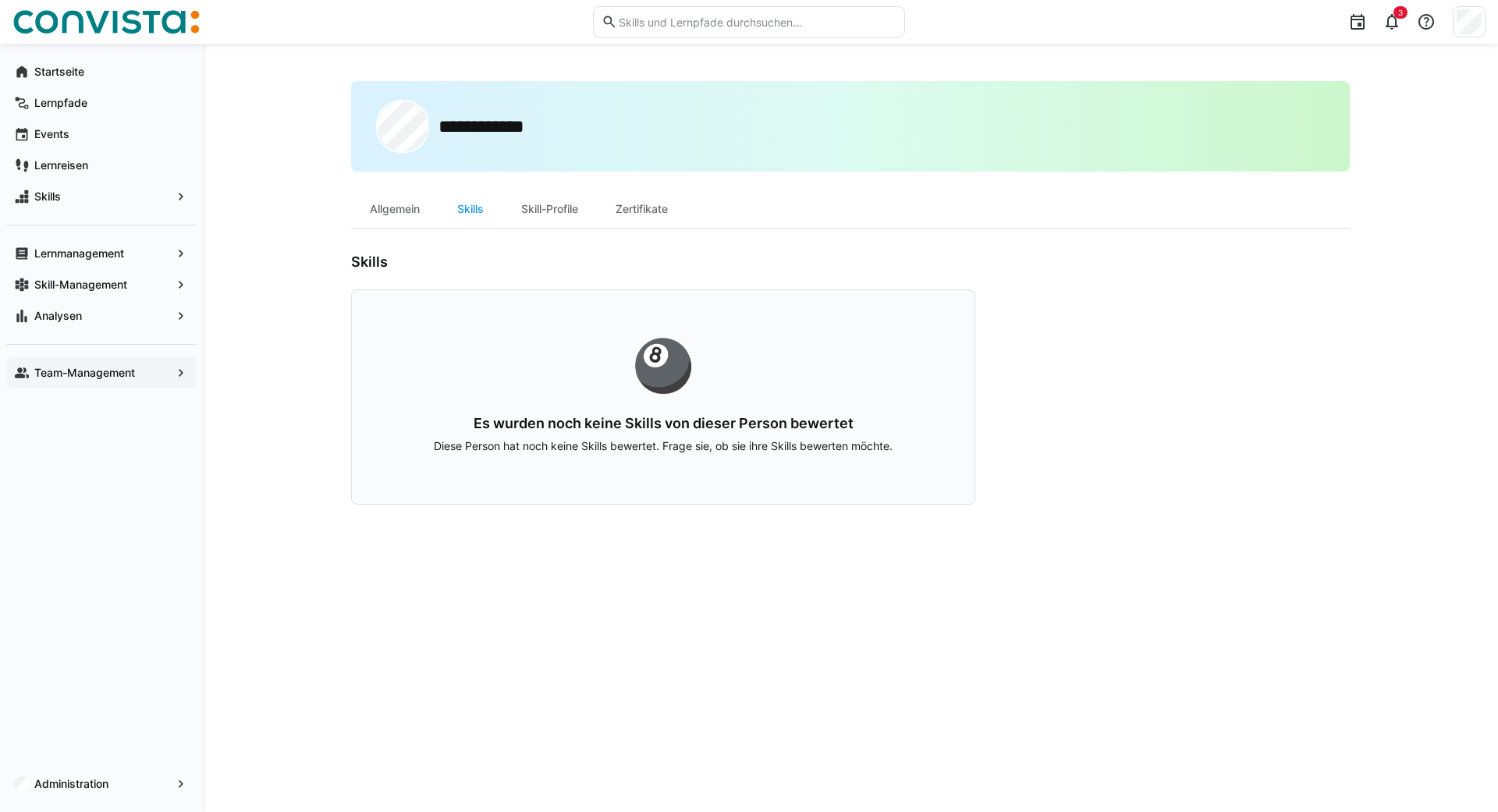
click at [799, 442] on p "Diese Person hat noch keine Skills bewertet. Frage sie, ob sie ihre Skills bewe…" at bounding box center [662, 446] width 522 height 16
click at [752, 581] on div "**********" at bounding box center [850, 428] width 998 height 693
click at [562, 203] on div "Skill-Profile" at bounding box center [550, 210] width 94 height 38
click at [0, 0] on app-navigation-label "Team-Management" at bounding box center [0, 0] width 0 height 0
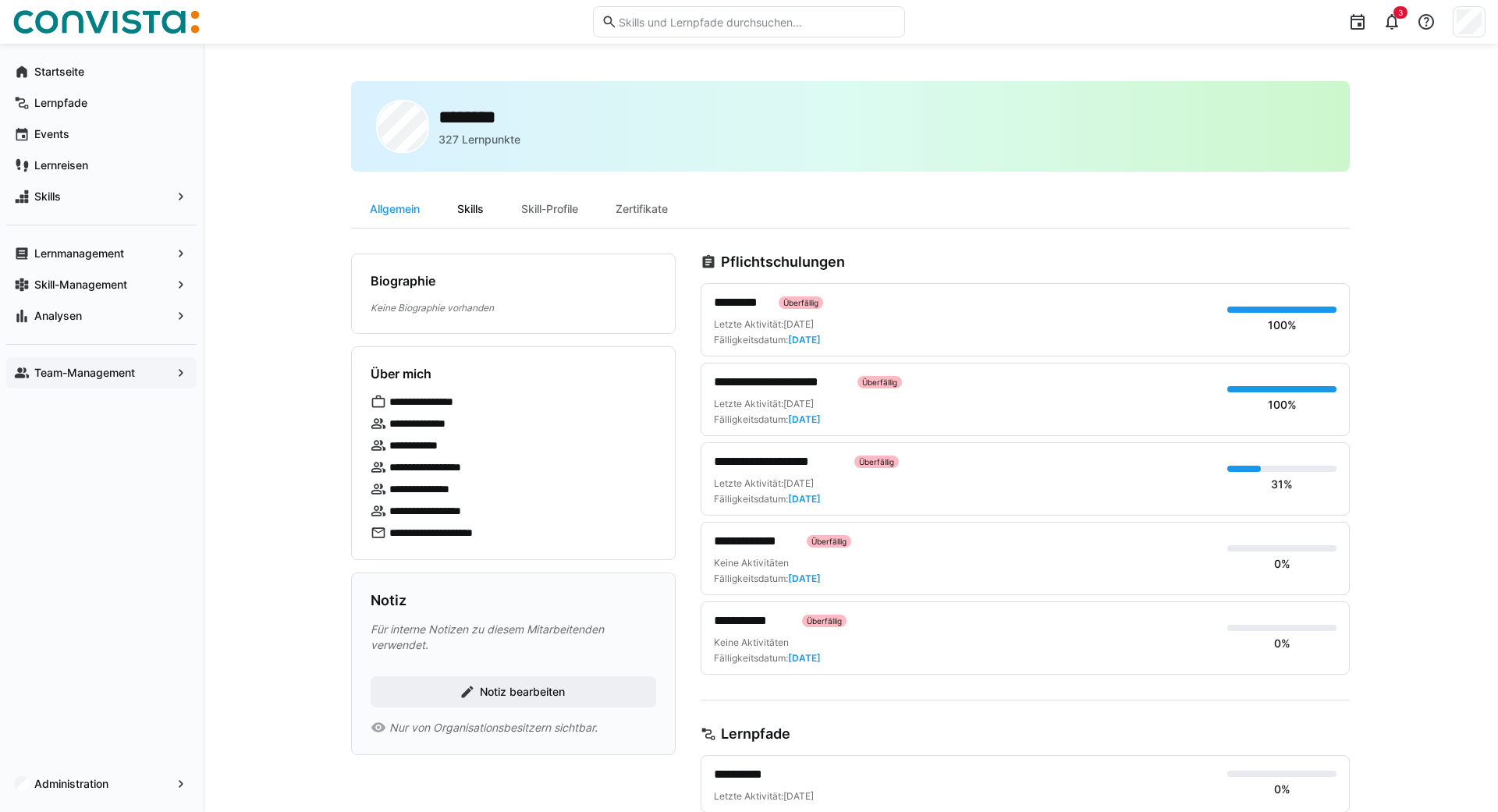
click at [469, 209] on div "Skills" at bounding box center [470, 210] width 64 height 38
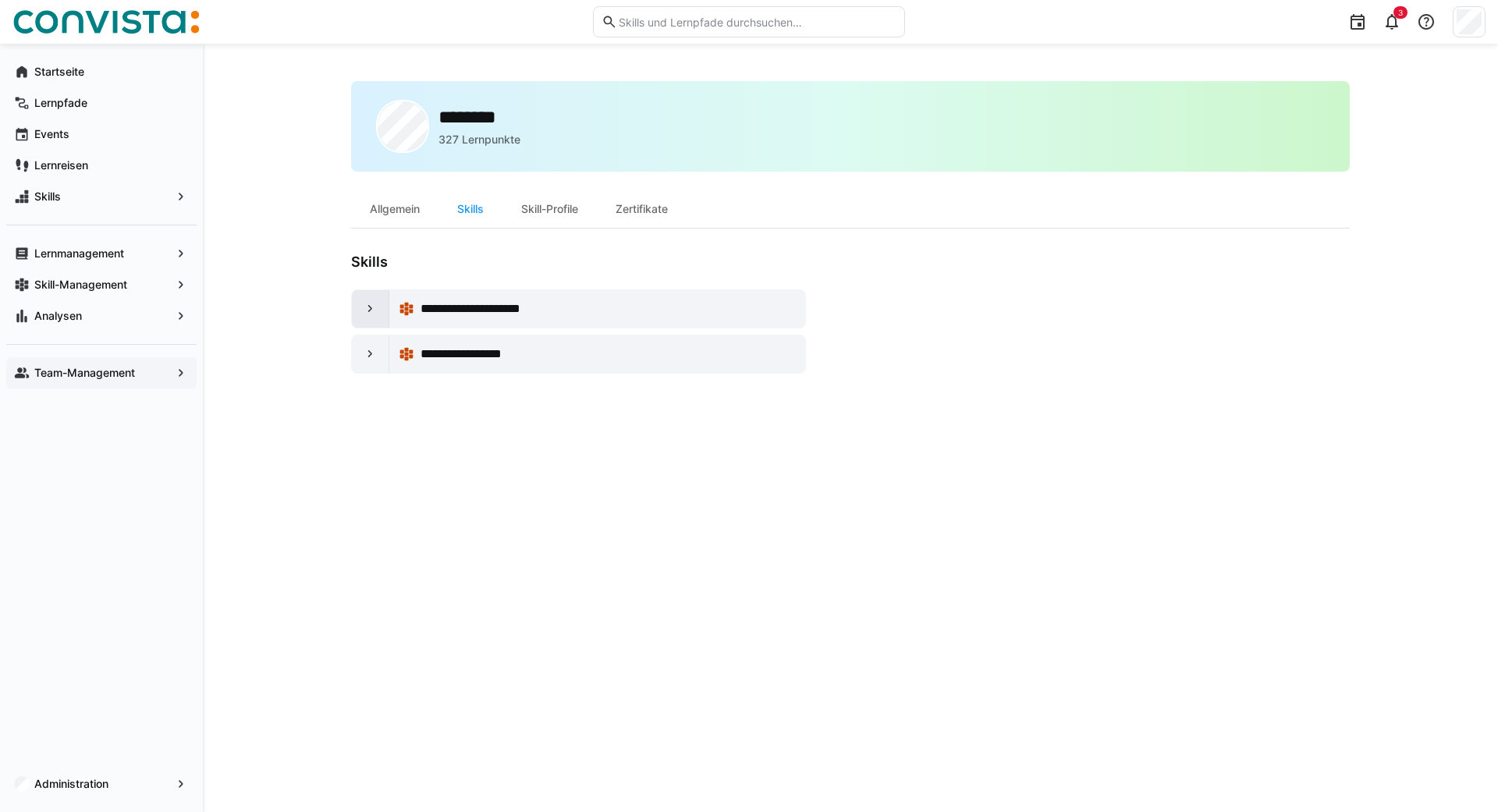
click at [352, 306] on div at bounding box center [371, 309] width 38 height 38
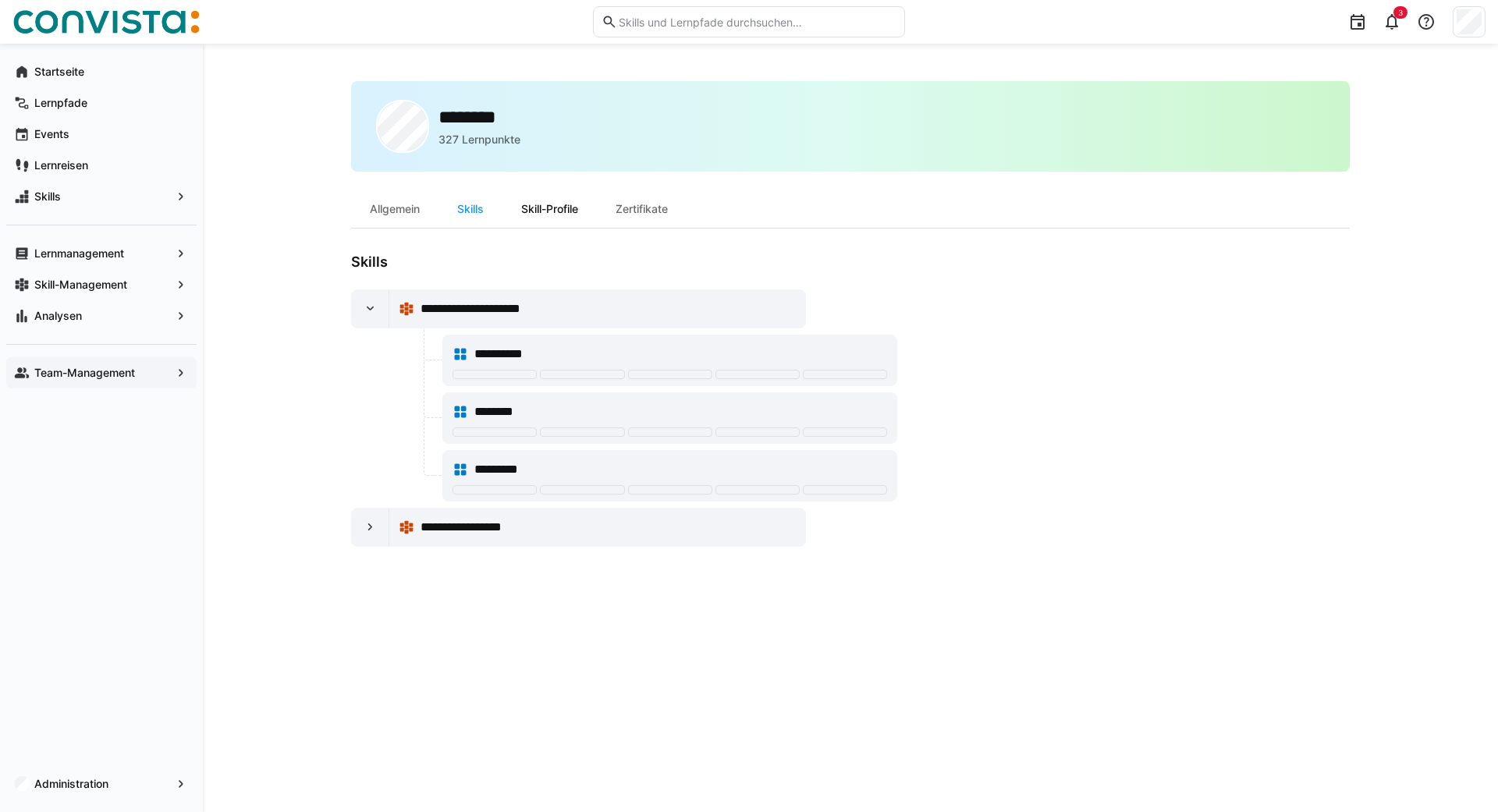
click at [541, 216] on div "Skill-Profile" at bounding box center [550, 210] width 94 height 38
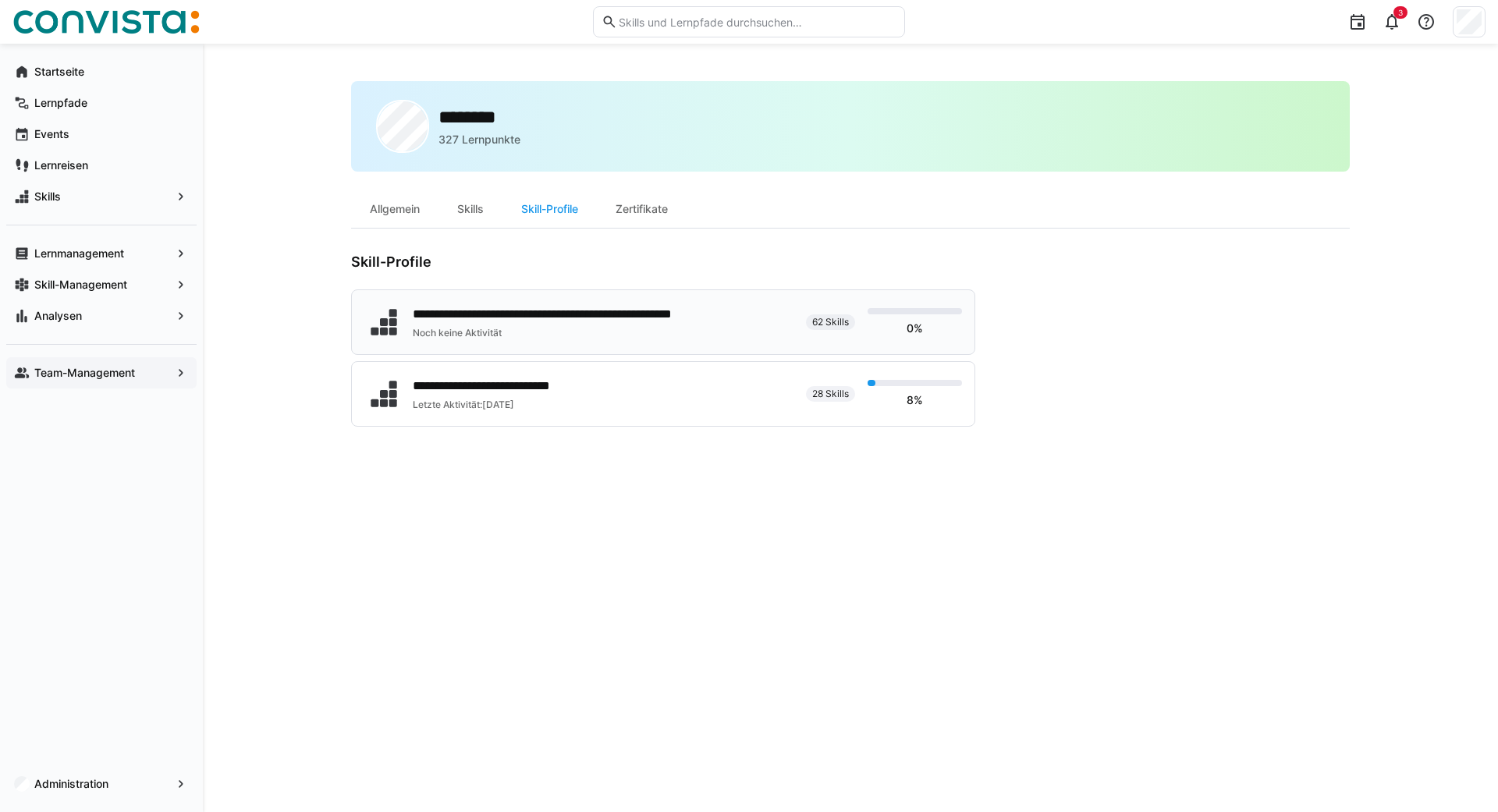
click at [468, 330] on div "Noch keine Aktivität" at bounding box center [587, 332] width 349 height 12
